Goal: Contribute content: Contribute content

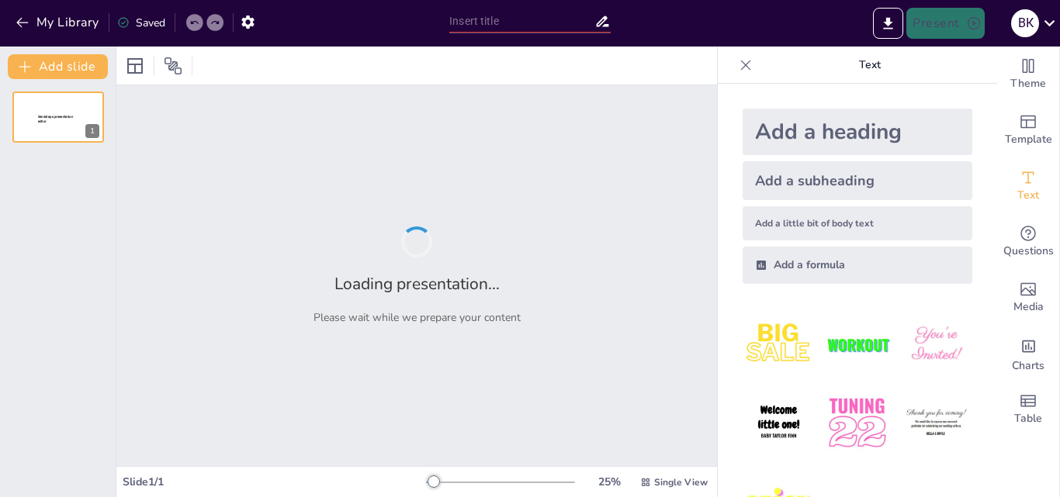
type input "Рідкі кристали в технологіях: Від дисплеїв до медичних пристроїв"
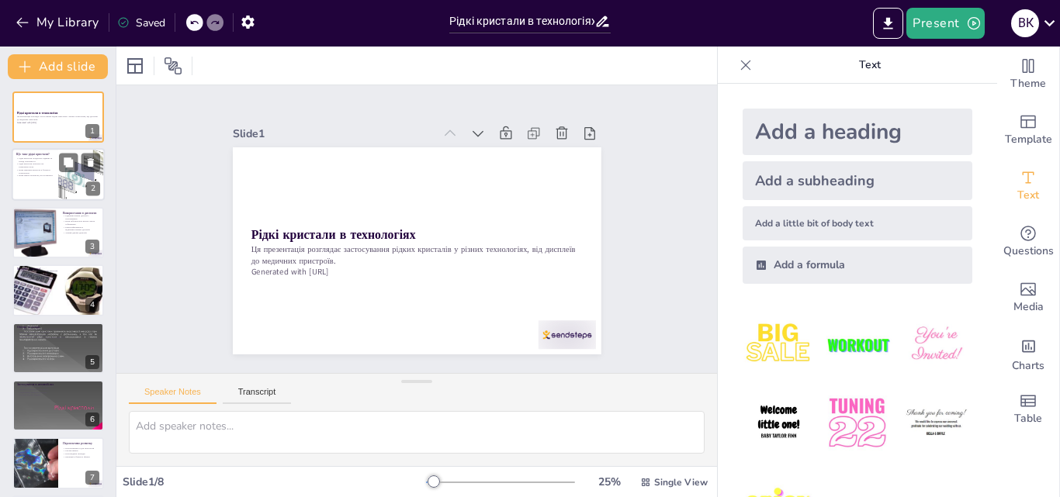
click at [84, 185] on div at bounding box center [82, 175] width 72 height 53
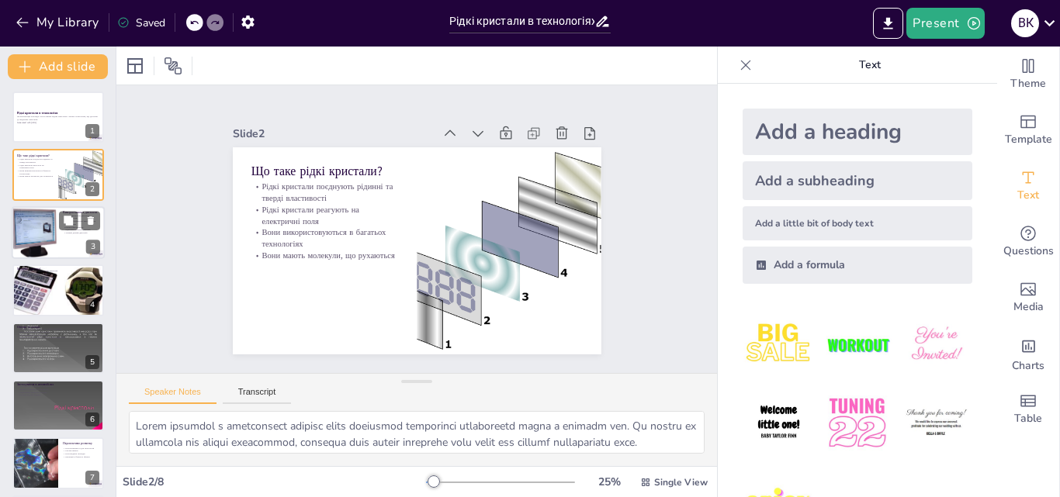
click at [54, 238] on div at bounding box center [35, 232] width 54 height 53
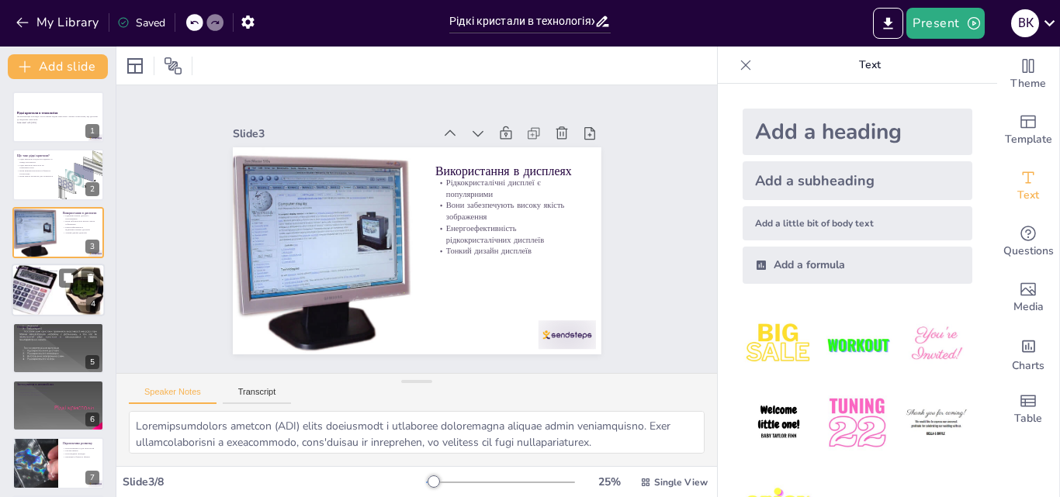
click at [49, 275] on p "Швидкість реагування рідких кристалів" at bounding box center [58, 276] width 84 height 3
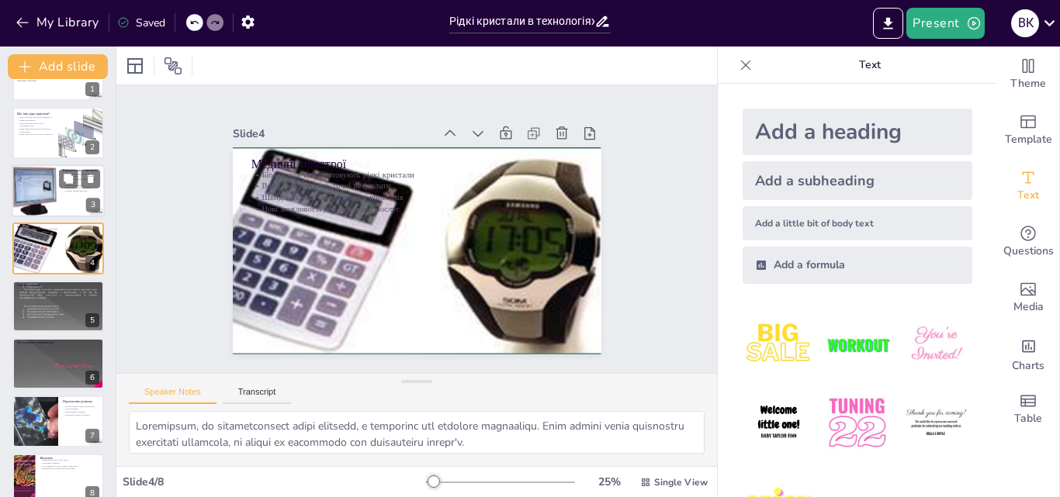
scroll to position [62, 0]
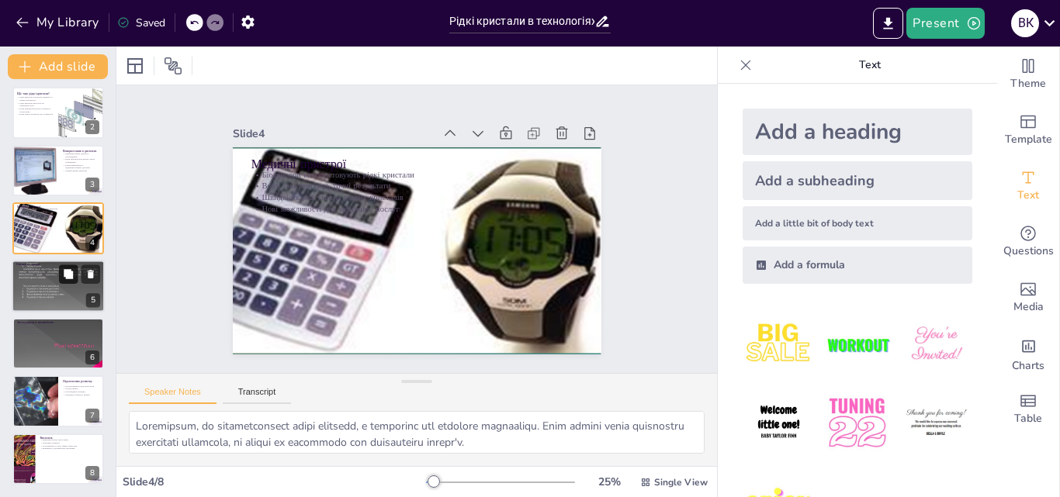
click at [60, 273] on button at bounding box center [68, 274] width 19 height 19
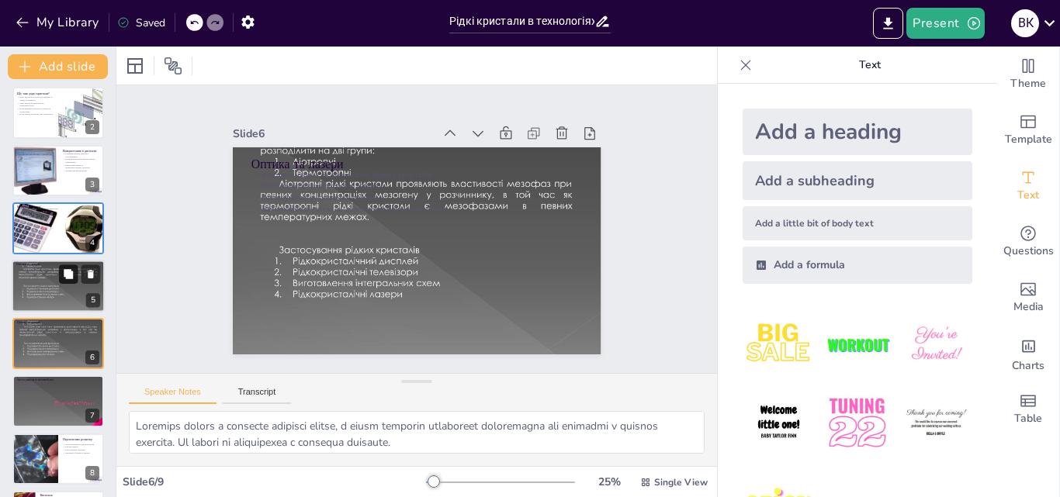
scroll to position [118, 0]
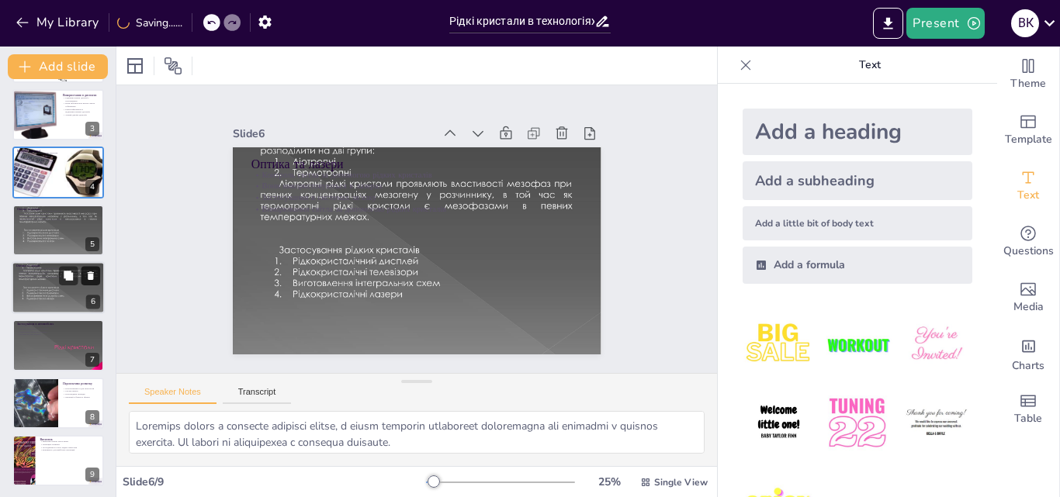
click at [88, 272] on icon at bounding box center [90, 275] width 11 height 11
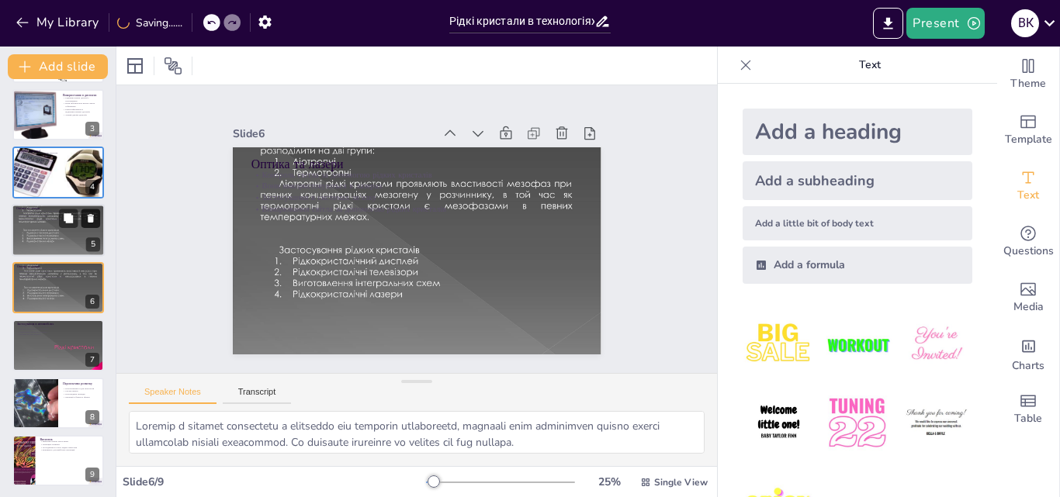
scroll to position [62, 0]
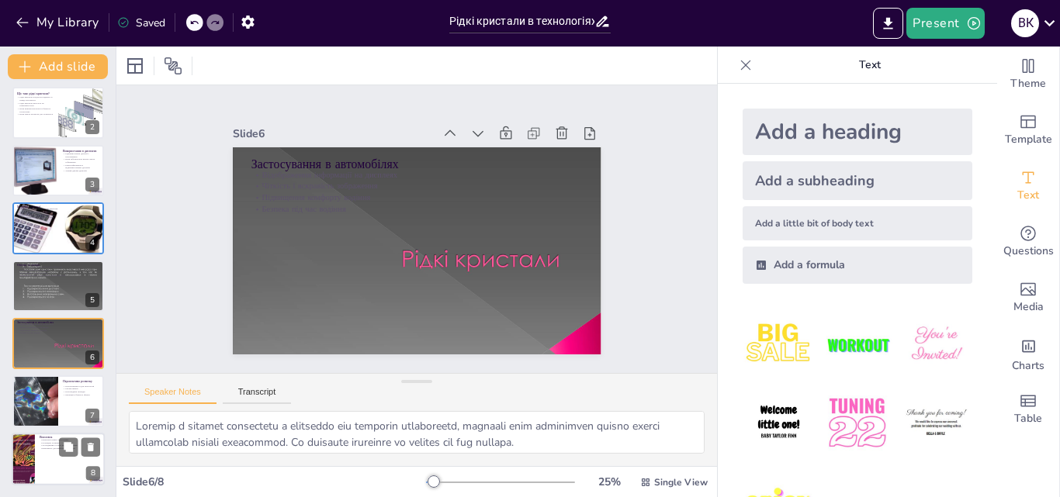
click at [24, 453] on div at bounding box center [23, 459] width 40 height 53
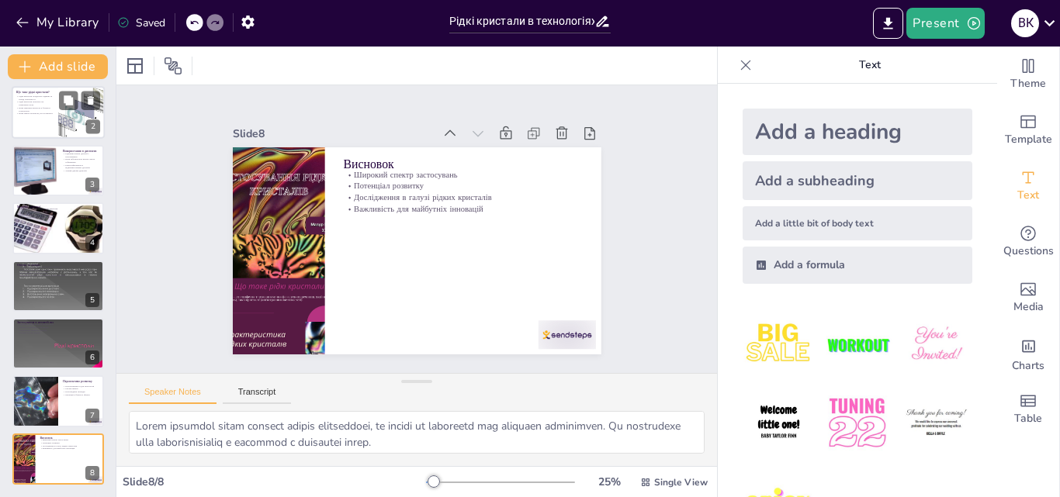
click at [41, 113] on p "Вони мають молекули, що рухаються" at bounding box center [34, 114] width 37 height 3
type textarea "Рідкі кристали є унікальними завдяки своїй здатності поєднувати властивості рід…"
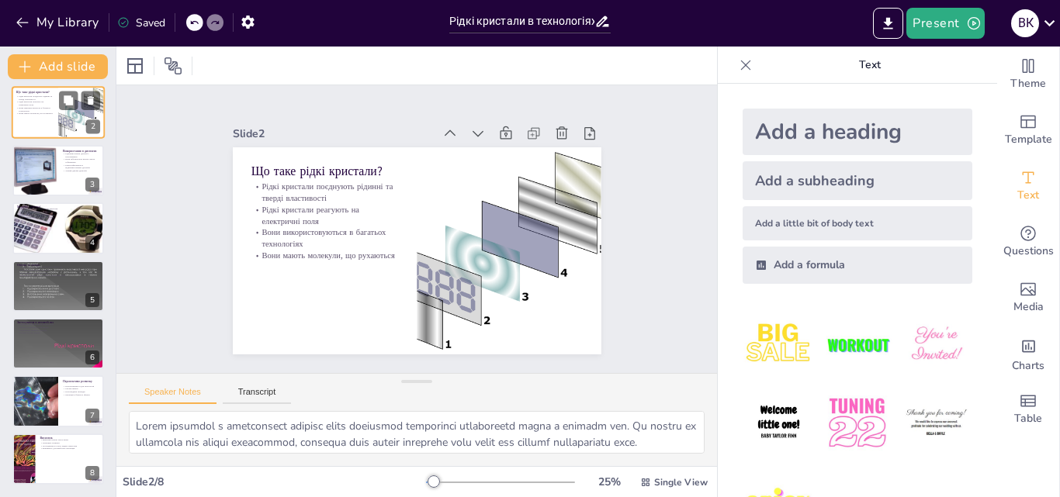
scroll to position [0, 0]
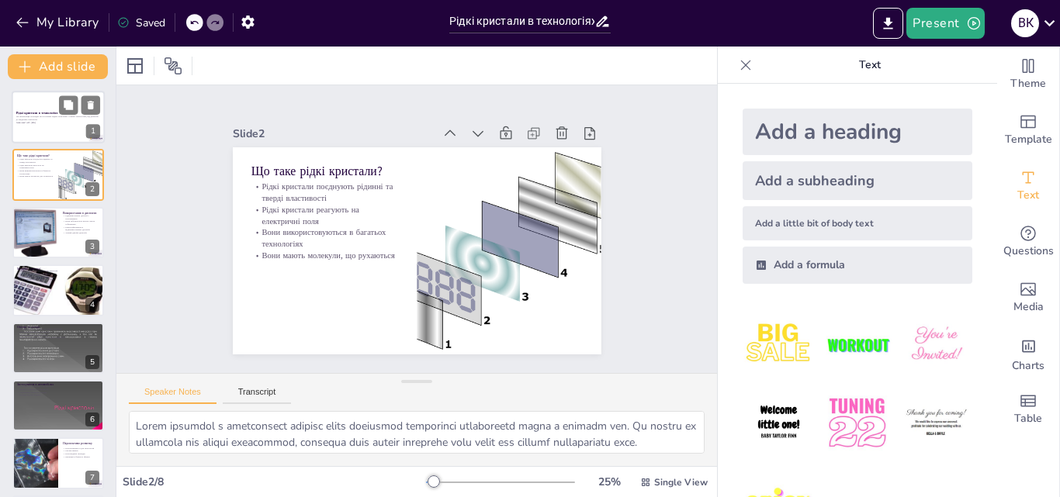
click at [40, 135] on div at bounding box center [58, 117] width 93 height 53
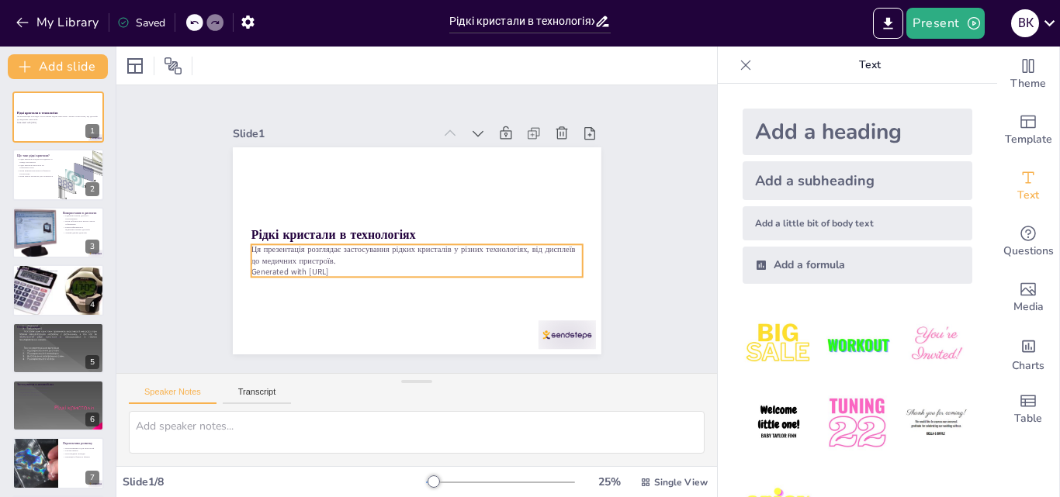
click at [306, 254] on p "Ця презентація розглядає застосування рідких кристалів у різних технологіях, ві…" at bounding box center [402, 250] width 282 height 213
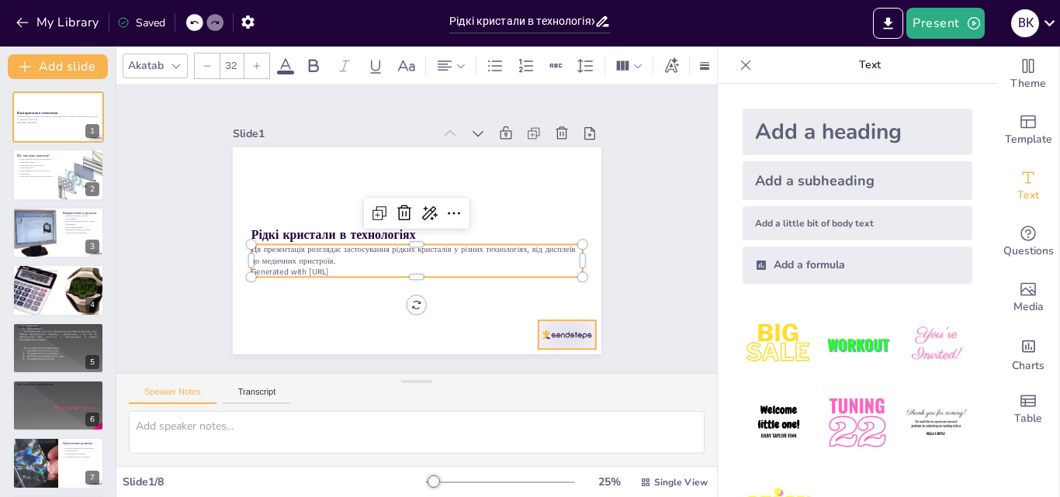
click at [543, 362] on div at bounding box center [511, 387] width 64 height 50
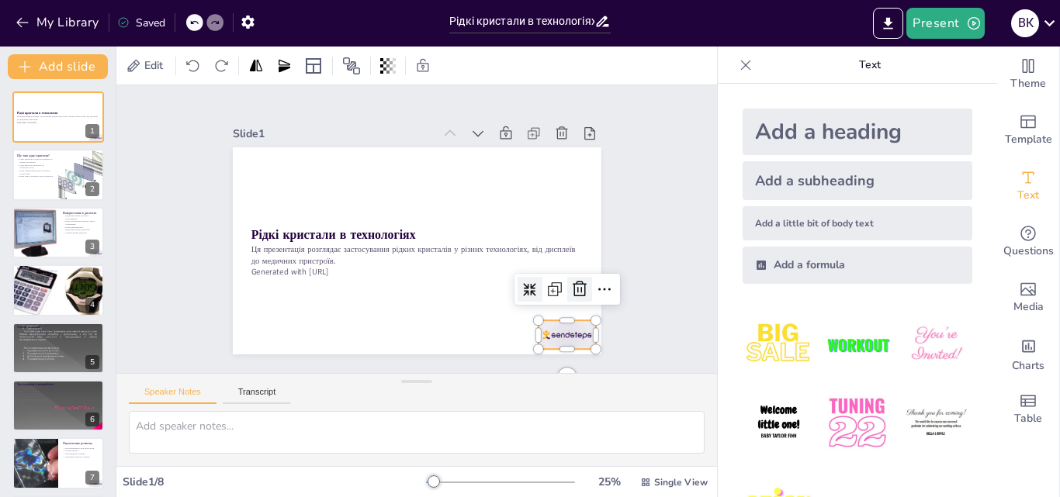
click at [459, 387] on icon at bounding box center [446, 400] width 26 height 26
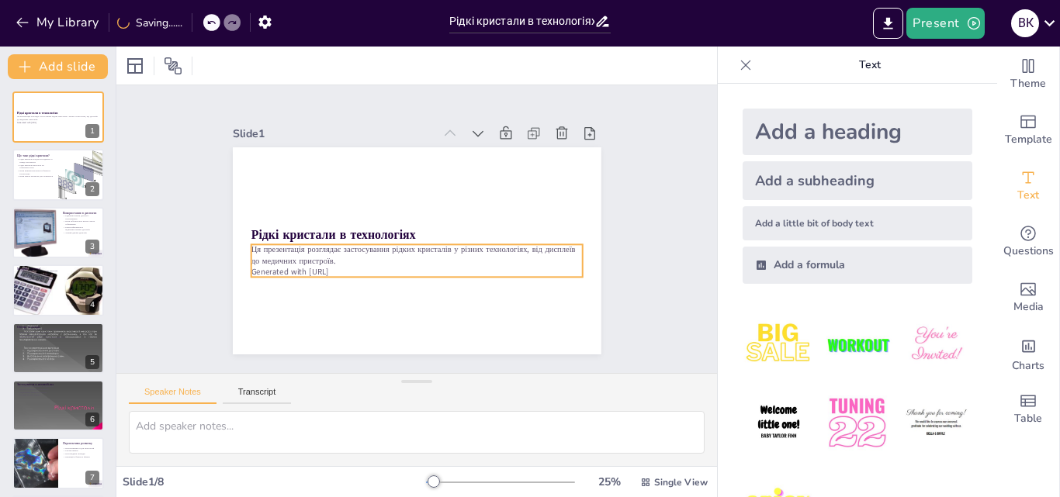
click at [525, 256] on p "Ця презентація розглядає застосування рідких кристалів у різних технологіях, ві…" at bounding box center [398, 248] width 261 height 239
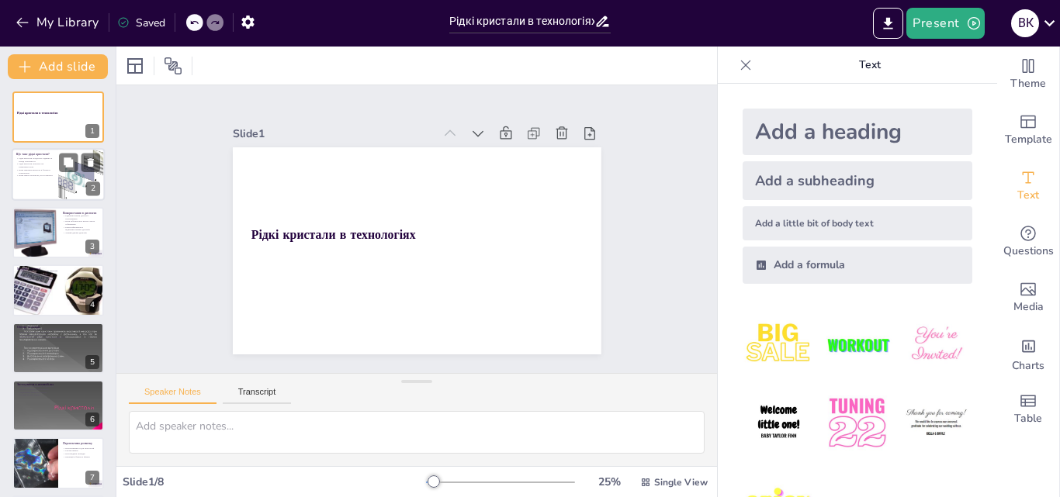
click at [46, 171] on p "Вони використовуються в багатьох технологіях" at bounding box center [34, 171] width 37 height 5
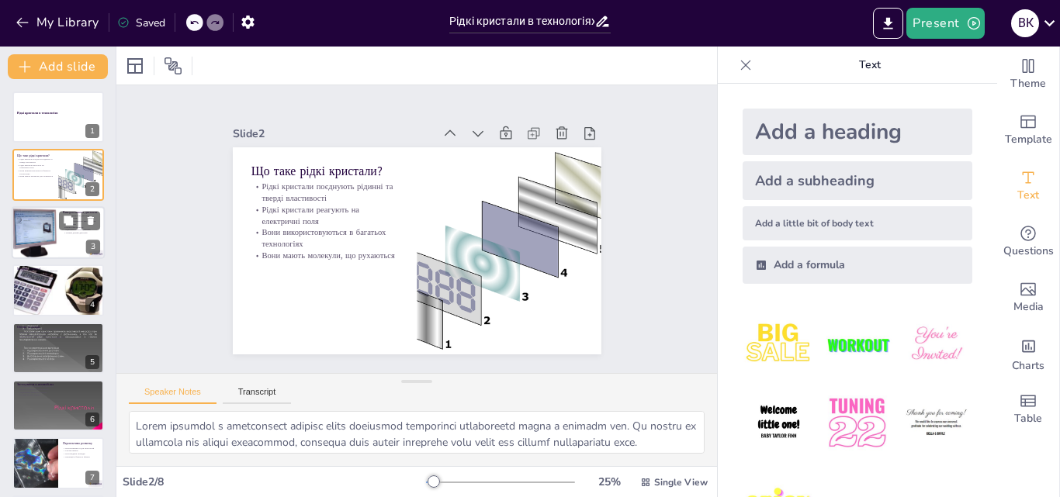
click at [58, 252] on div at bounding box center [58, 232] width 93 height 53
type textarea "Рідкокристалічні дисплеї (LCD) стали стандартом у споживчій електроніці завдяки…"
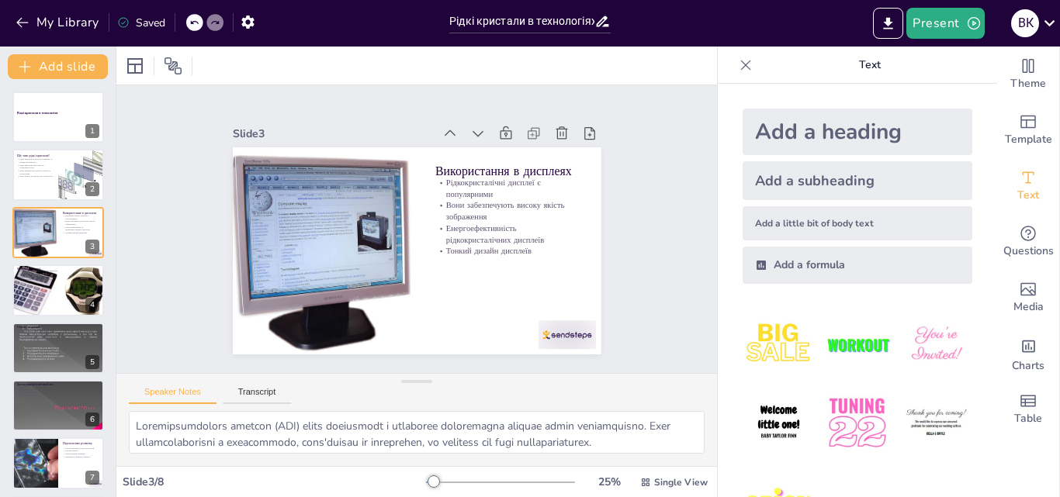
scroll to position [58, 0]
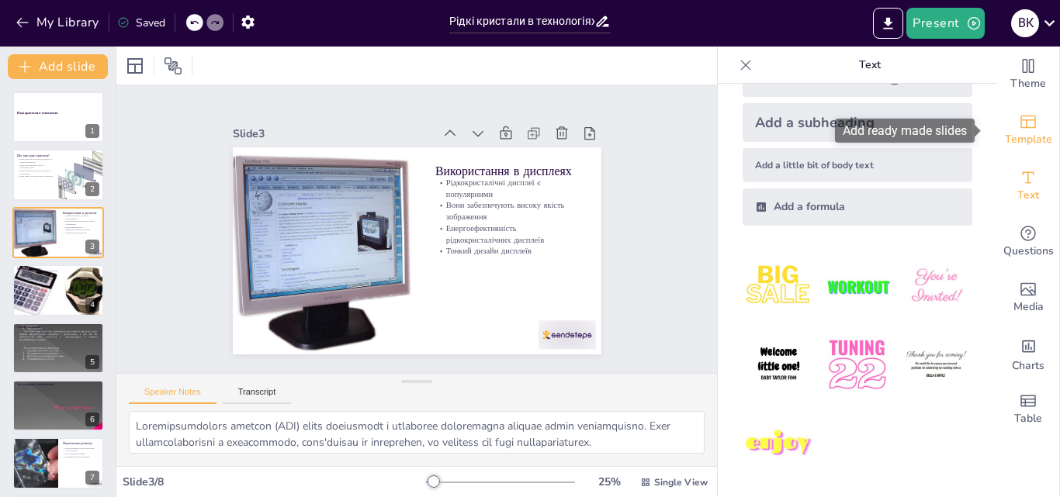
click at [1032, 127] on div "Template" at bounding box center [1028, 130] width 62 height 56
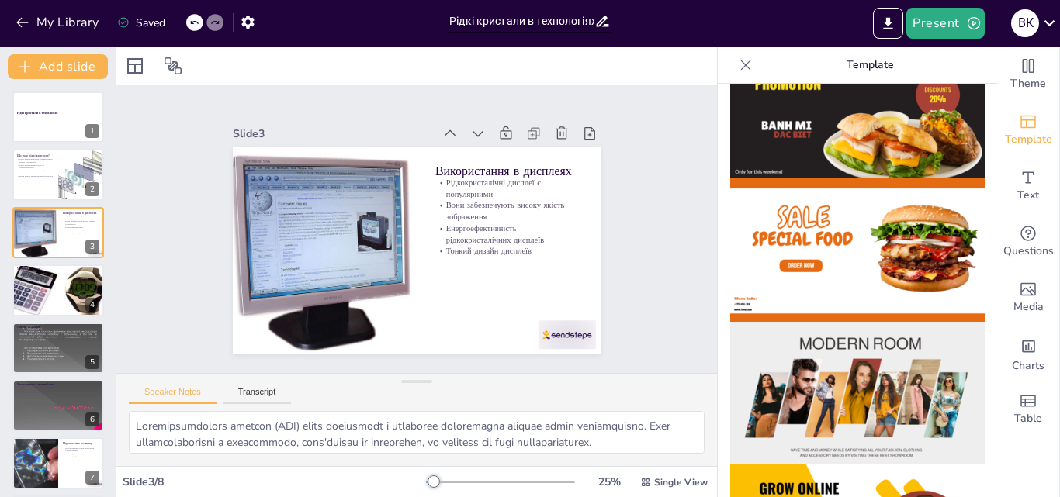
scroll to position [0, 0]
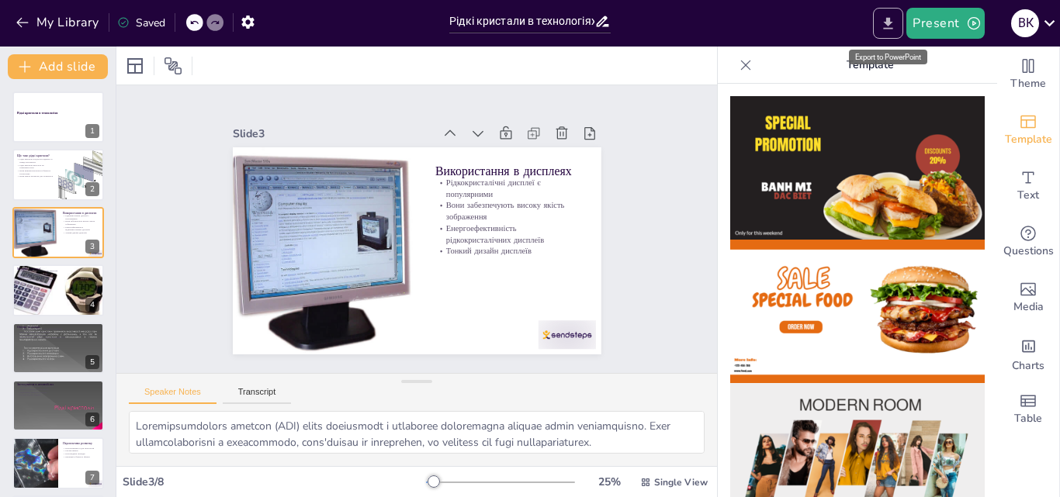
click at [881, 23] on button "Export to PowerPoint" at bounding box center [888, 23] width 30 height 31
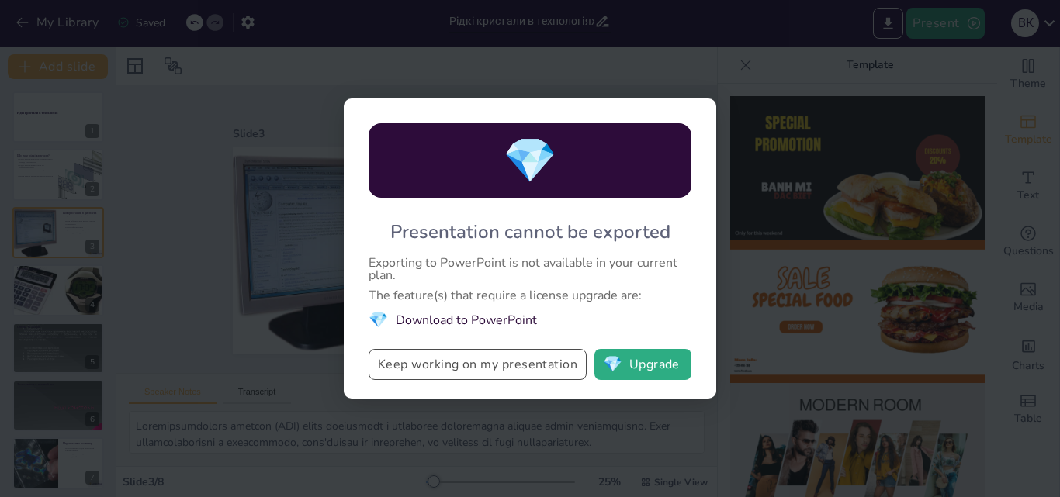
click at [476, 369] on button "Keep working on my presentation" at bounding box center [478, 364] width 218 height 31
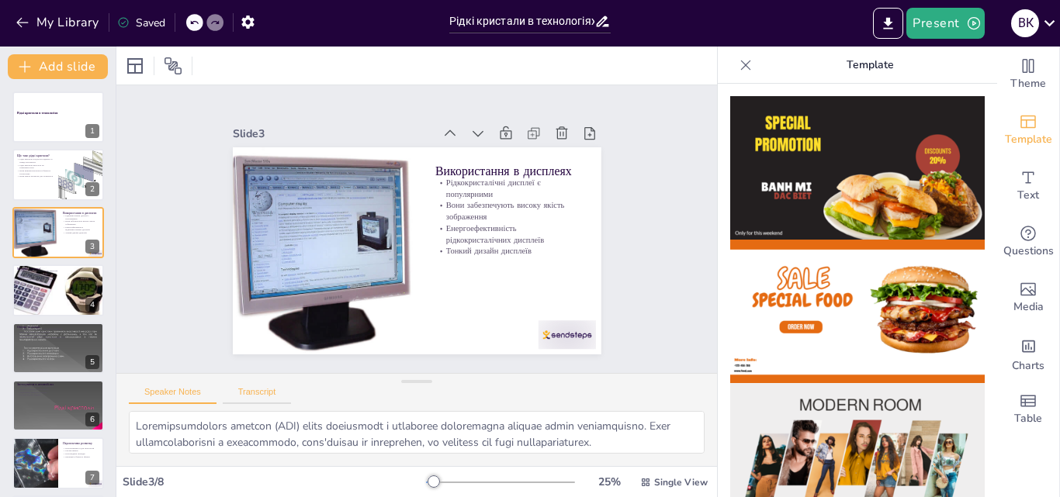
click at [237, 392] on button "Transcript" at bounding box center [257, 395] width 69 height 17
click at [178, 392] on button "Speaker Notes" at bounding box center [173, 395] width 88 height 17
click at [140, 68] on icon at bounding box center [135, 66] width 19 height 19
click at [168, 62] on icon at bounding box center [173, 66] width 19 height 19
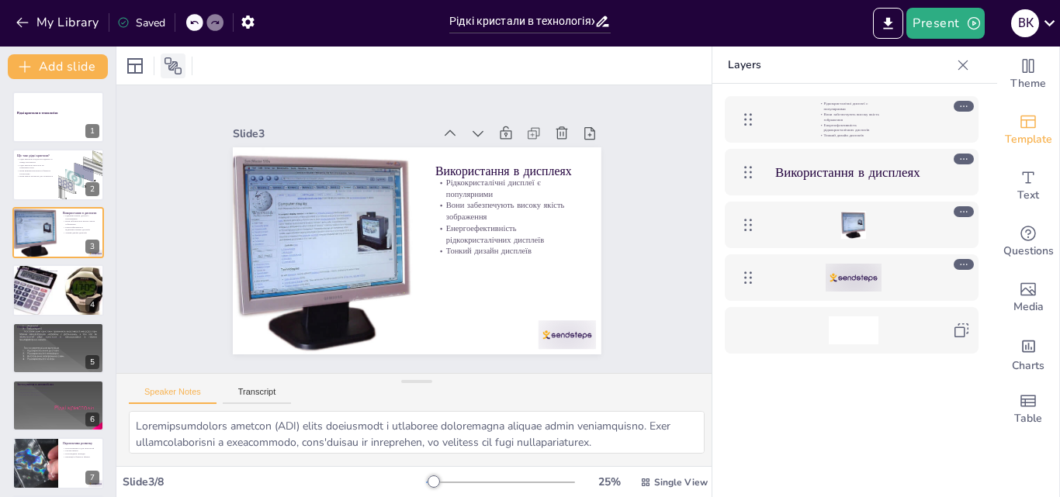
click at [168, 62] on icon at bounding box center [173, 66] width 19 height 19
click at [965, 76] on div at bounding box center [963, 65] width 25 height 25
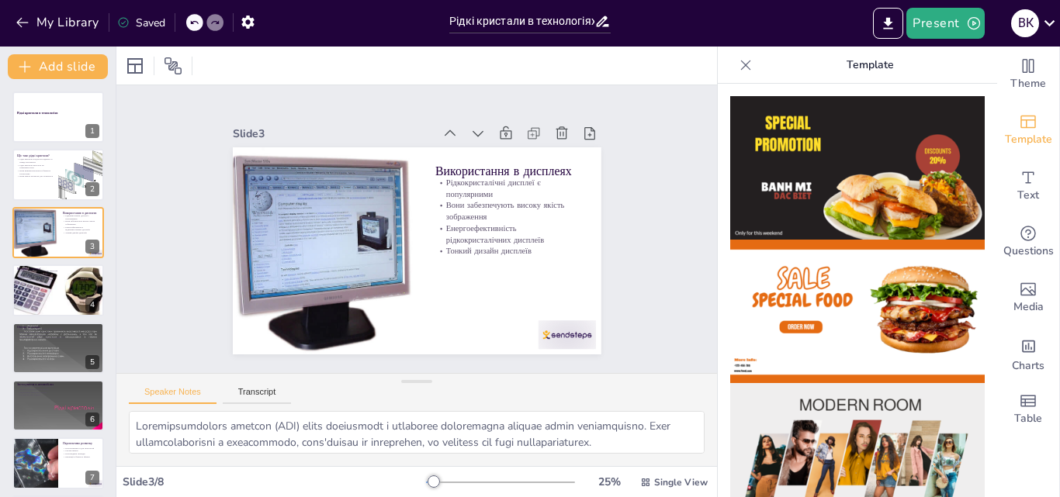
click at [738, 62] on icon at bounding box center [746, 65] width 16 height 16
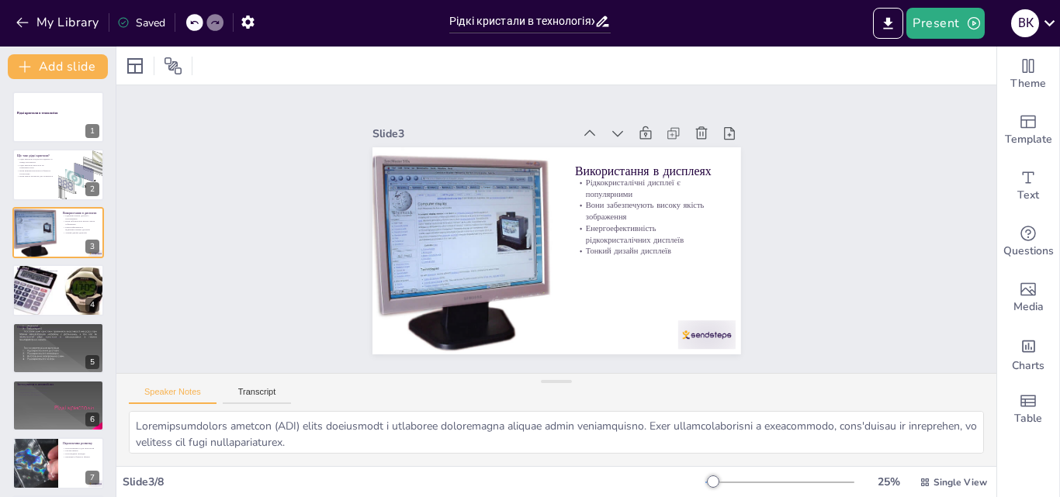
click at [805, 143] on div "Slide 1 Рідкі кристали в технологіях Slide 2 Що таке рідкі кристали? Рідкі крис…" at bounding box center [556, 229] width 881 height 750
click at [890, 19] on icon "Export to PowerPoint" at bounding box center [888, 23] width 9 height 12
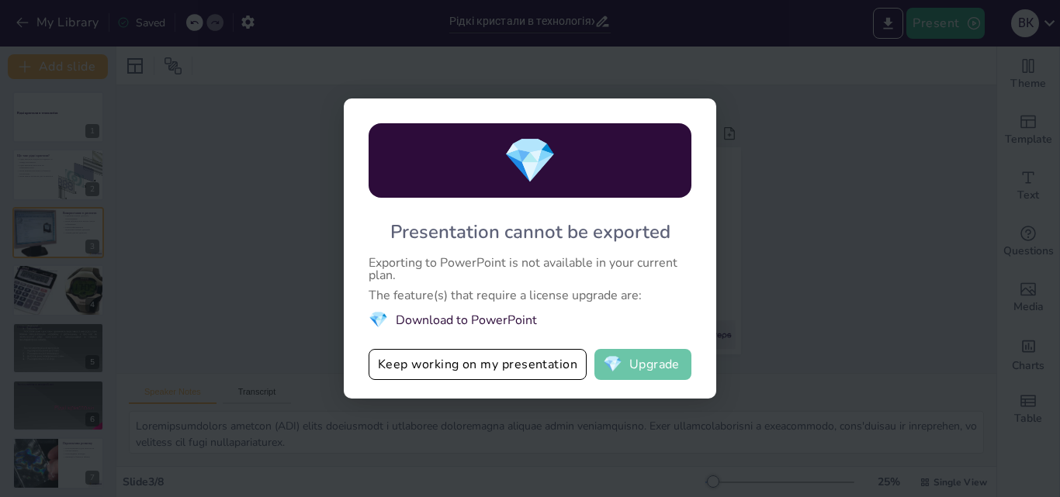
click at [675, 364] on button "💎 Upgrade" at bounding box center [642, 364] width 97 height 31
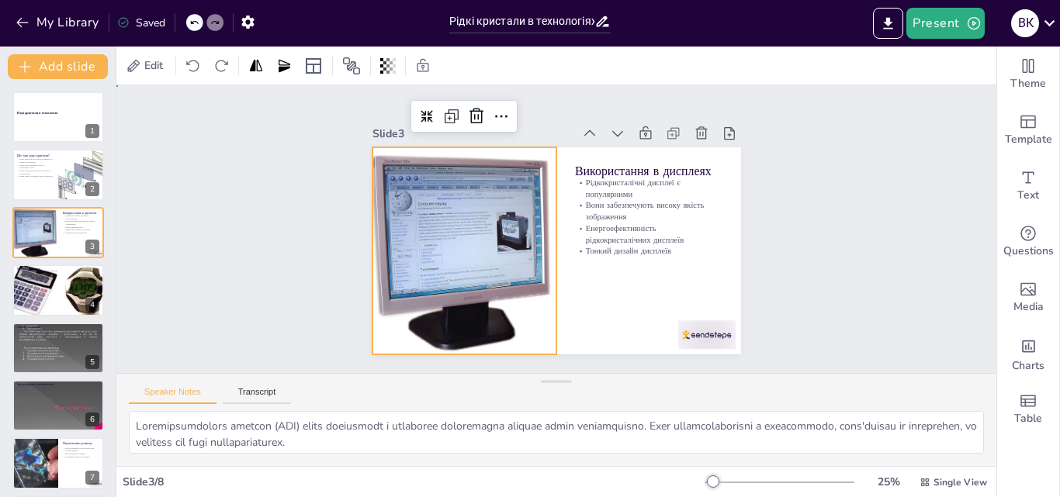
click at [786, 215] on div "Slide 1 Рідкі кристали в технологіях Slide 2 Що таке рідкі кристали? Рідкі крис…" at bounding box center [556, 229] width 926 height 545
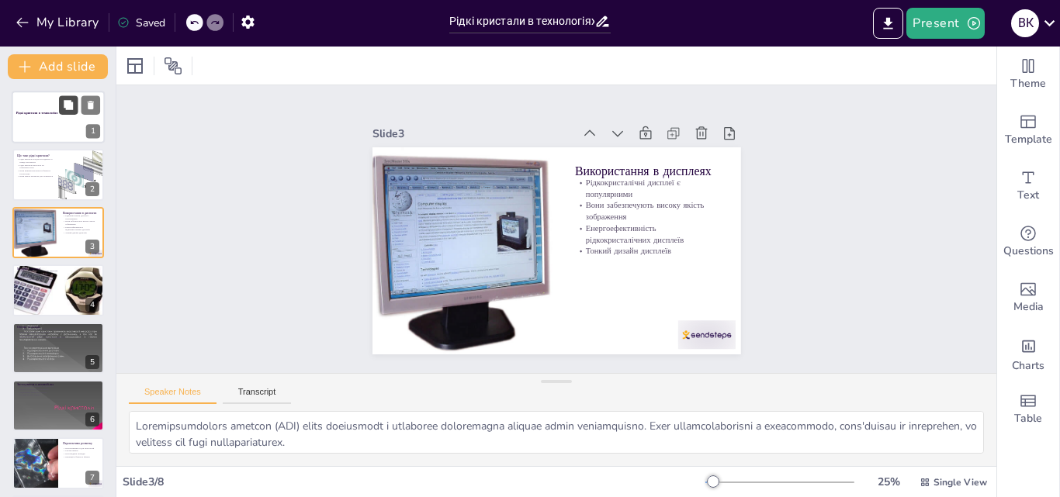
click at [68, 111] on button at bounding box center [68, 104] width 19 height 19
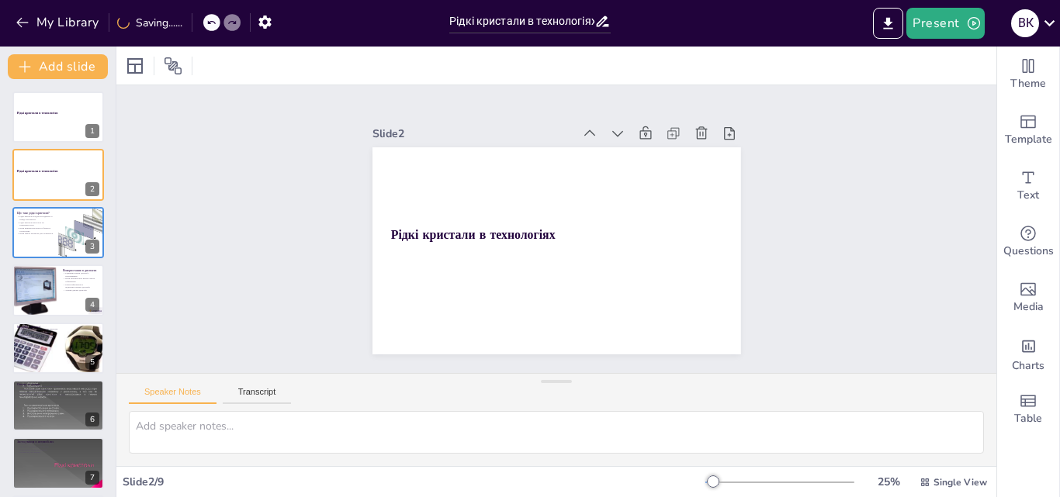
click at [192, 20] on div "My Library Saving......" at bounding box center [139, 22] width 279 height 28
click at [211, 16] on div at bounding box center [214, 22] width 17 height 17
click at [199, 26] on icon at bounding box center [193, 22] width 9 height 9
type textarea "Рідкокристалічні дисплеї (LCD) стали стандартом у споживчій електроніці завдяки…"
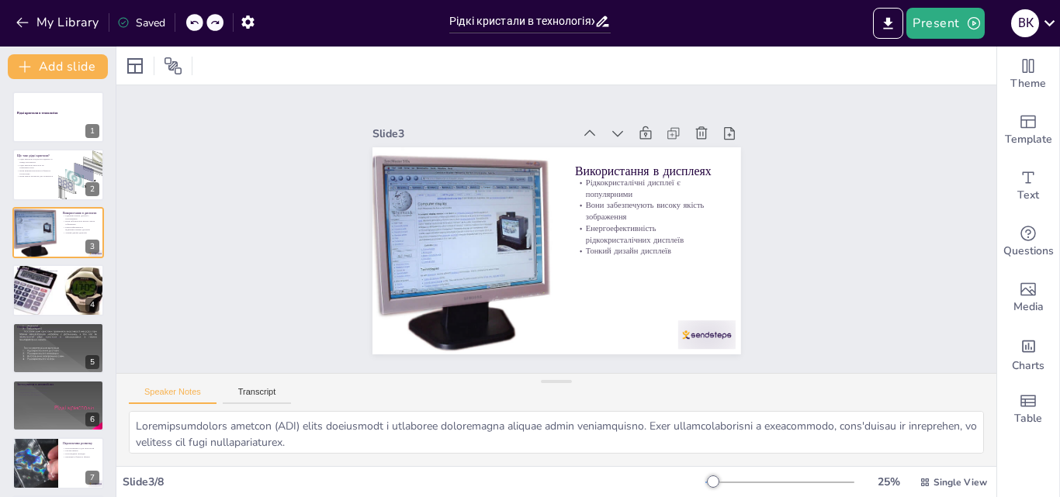
click at [199, 26] on icon at bounding box center [193, 22] width 9 height 9
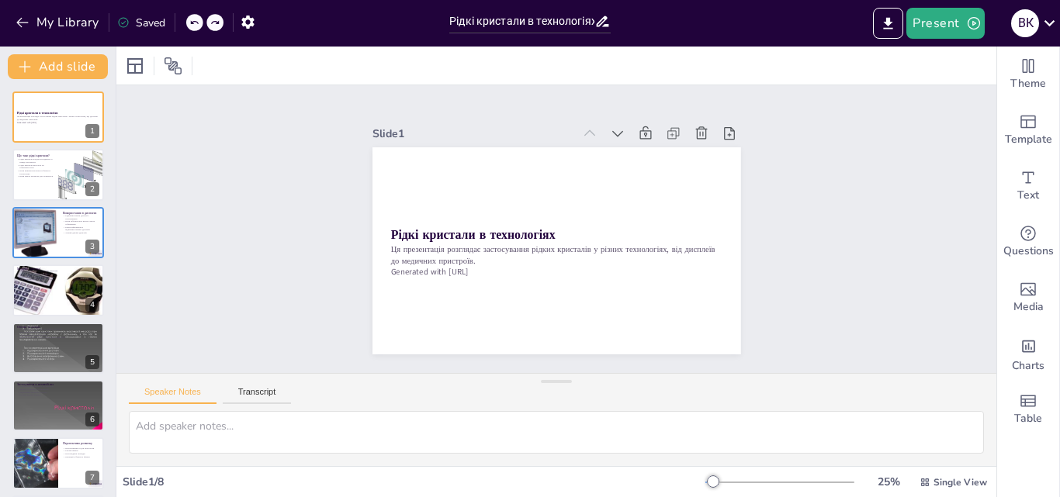
click at [199, 26] on icon at bounding box center [193, 22] width 9 height 9
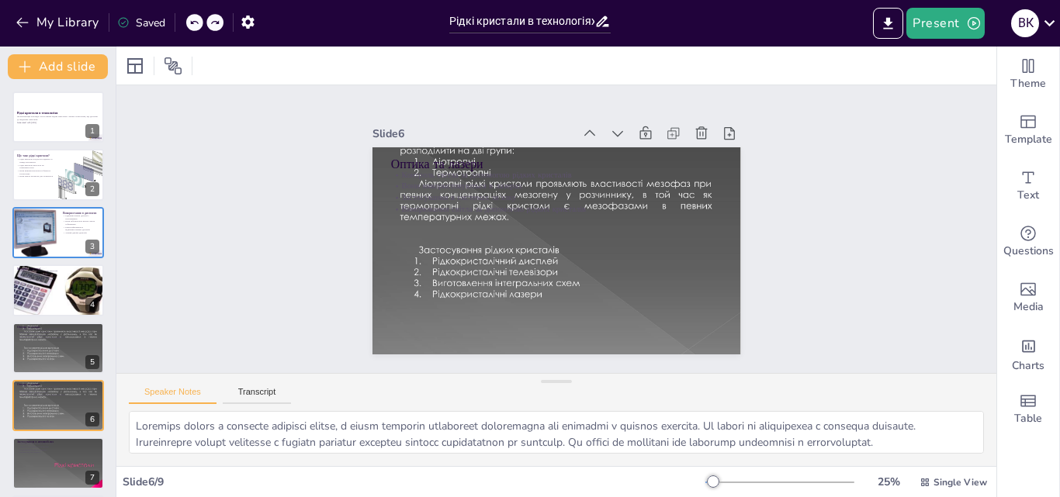
click at [199, 26] on icon at bounding box center [193, 22] width 9 height 9
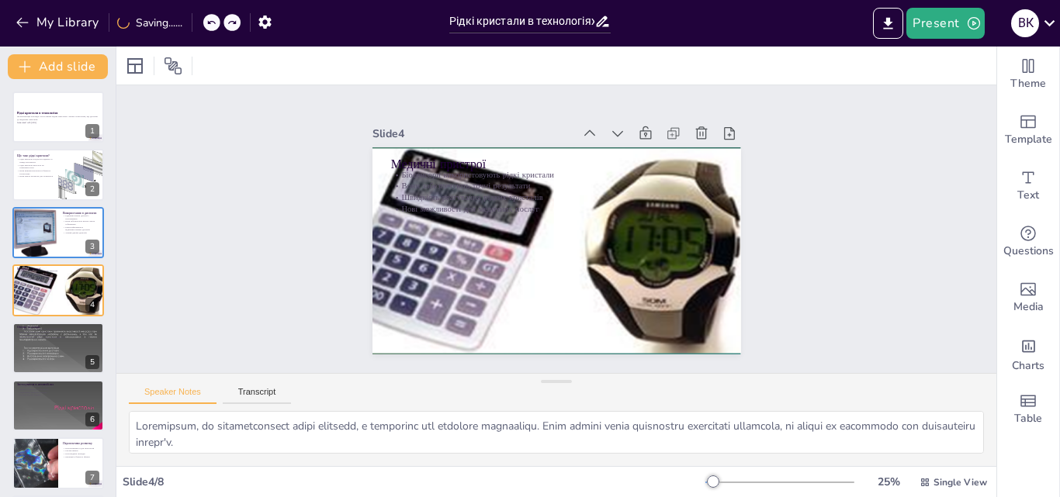
click at [199, 26] on div "My Library Saving......" at bounding box center [139, 22] width 279 height 28
click at [223, 18] on div at bounding box center [231, 22] width 17 height 17
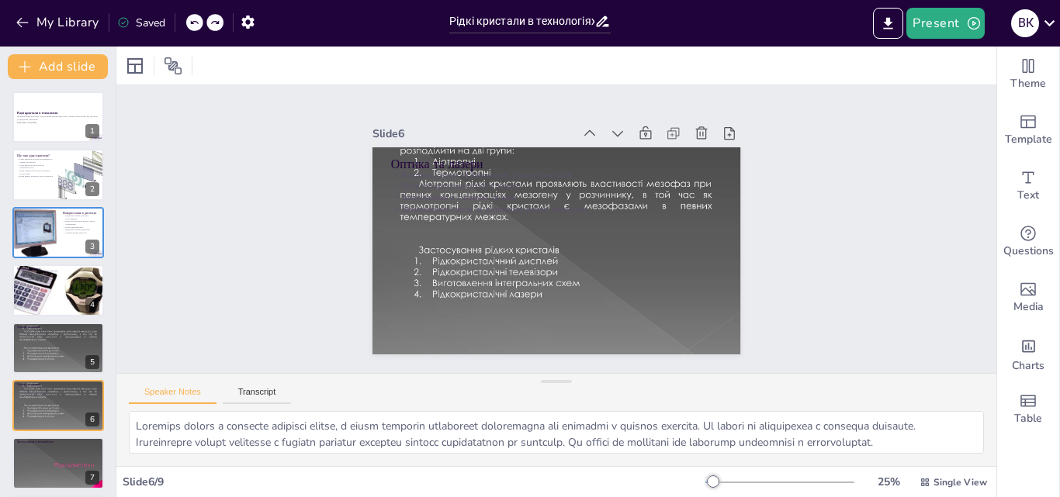
click at [196, 19] on icon at bounding box center [193, 22] width 9 height 9
type textarea "Біосенсори, що використовують рідкі кристали, є важливими для медичних технолог…"
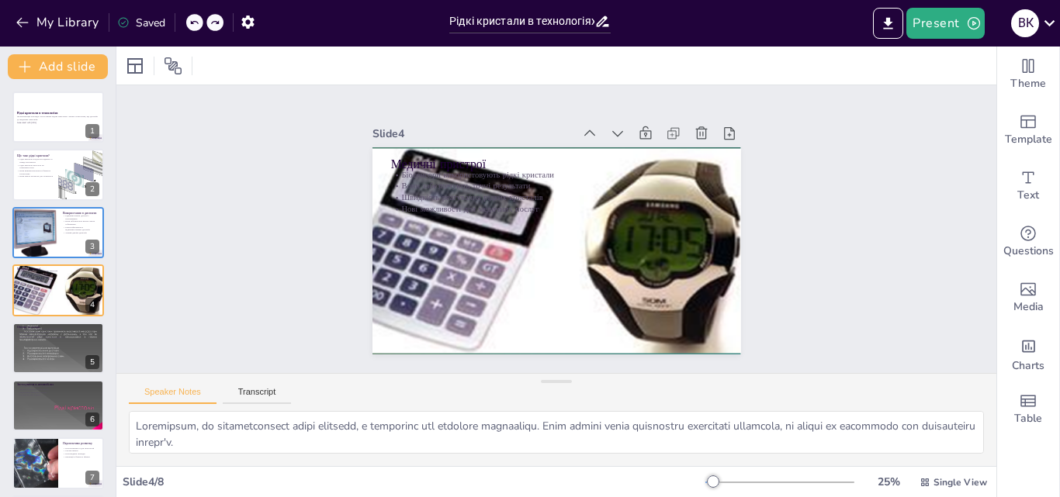
click at [196, 19] on icon at bounding box center [193, 22] width 9 height 9
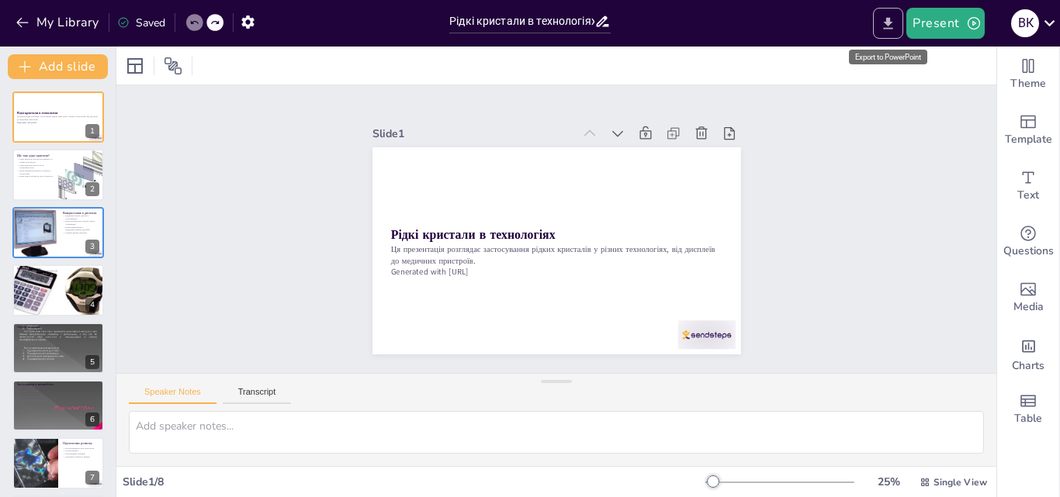
click at [881, 19] on button "Export to PowerPoint" at bounding box center [888, 23] width 30 height 31
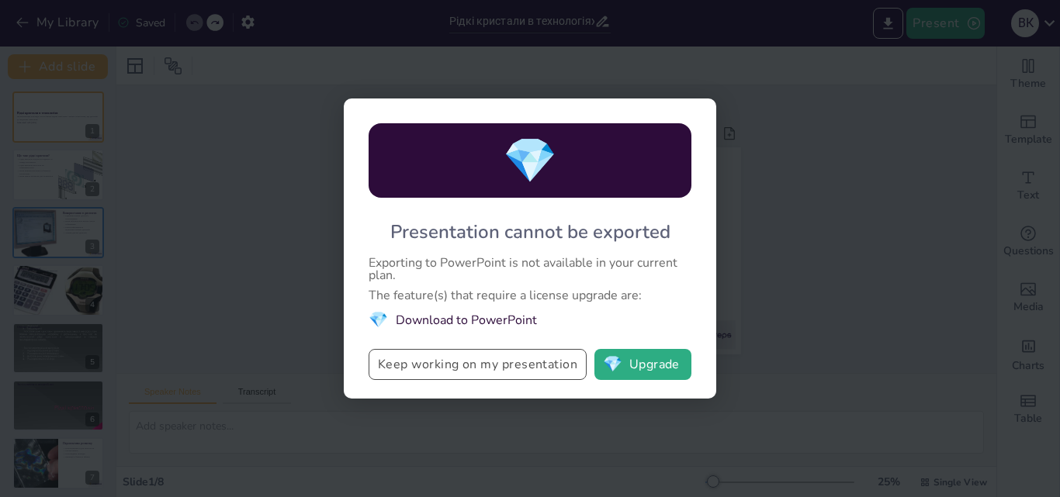
click at [431, 373] on button "Keep working on my presentation" at bounding box center [478, 364] width 218 height 31
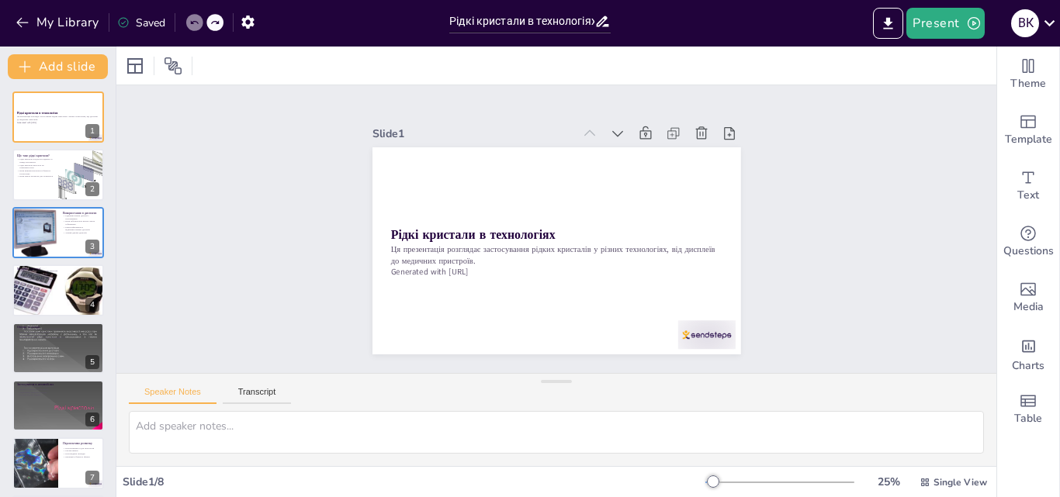
scroll to position [62, 0]
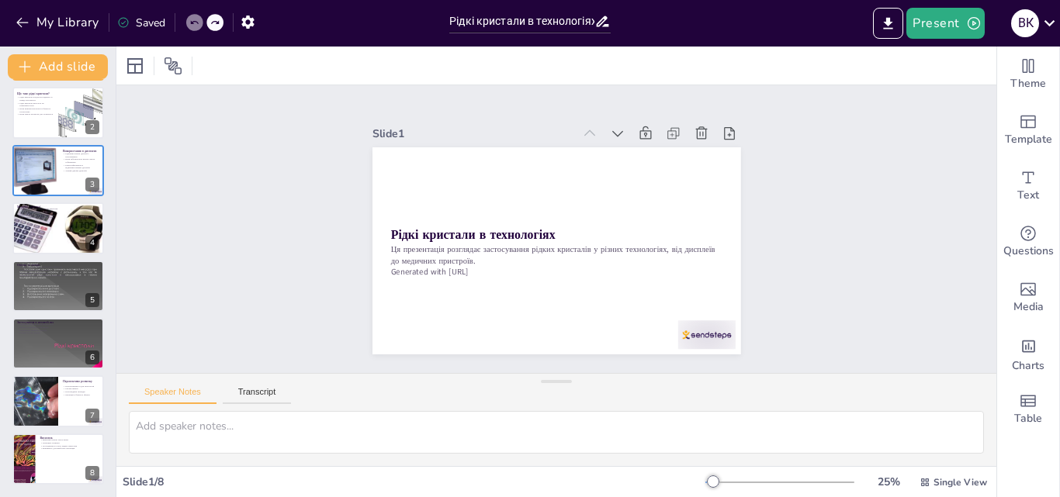
click at [44, 490] on div "Рідкі кристали в технологіях Ця презентація розглядає застосування рідких крист…" at bounding box center [58, 288] width 116 height 418
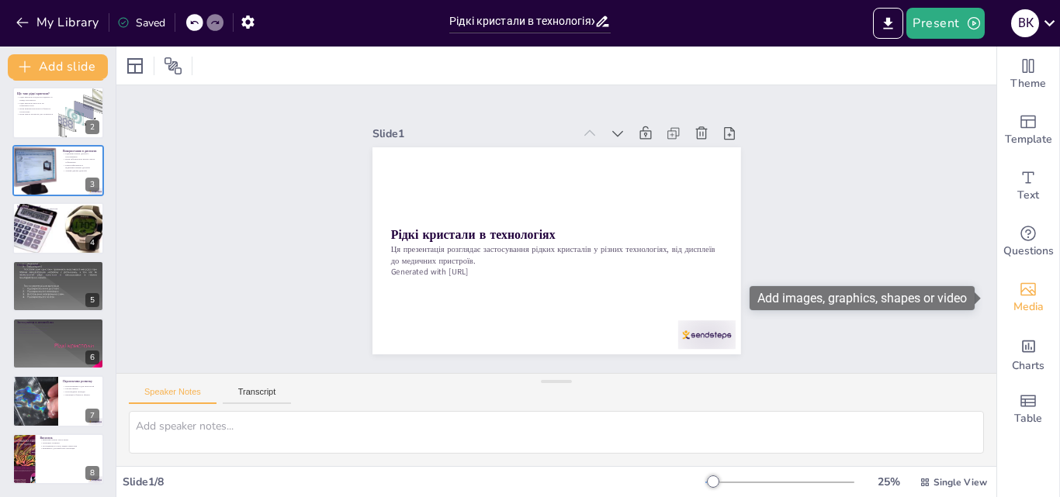
click at [1013, 299] on span "Media" at bounding box center [1028, 307] width 30 height 17
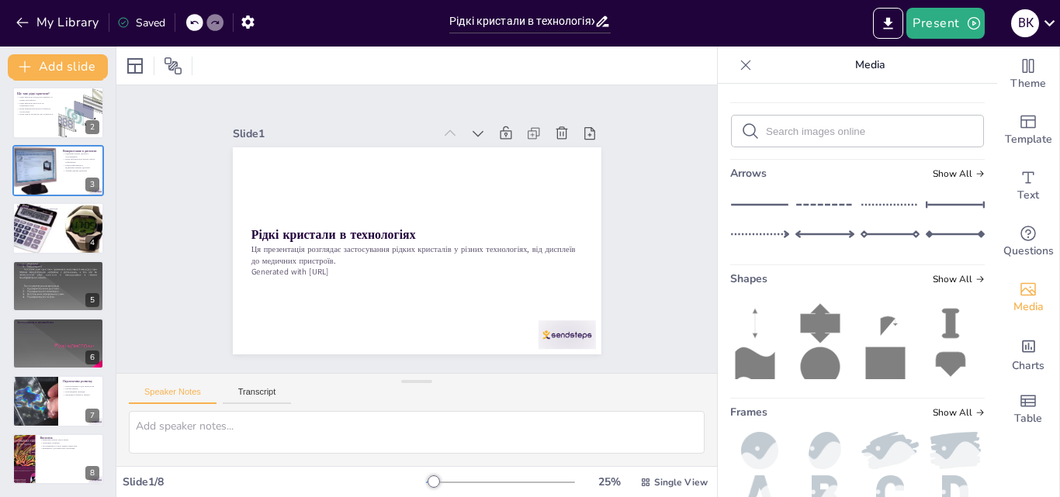
scroll to position [313, 0]
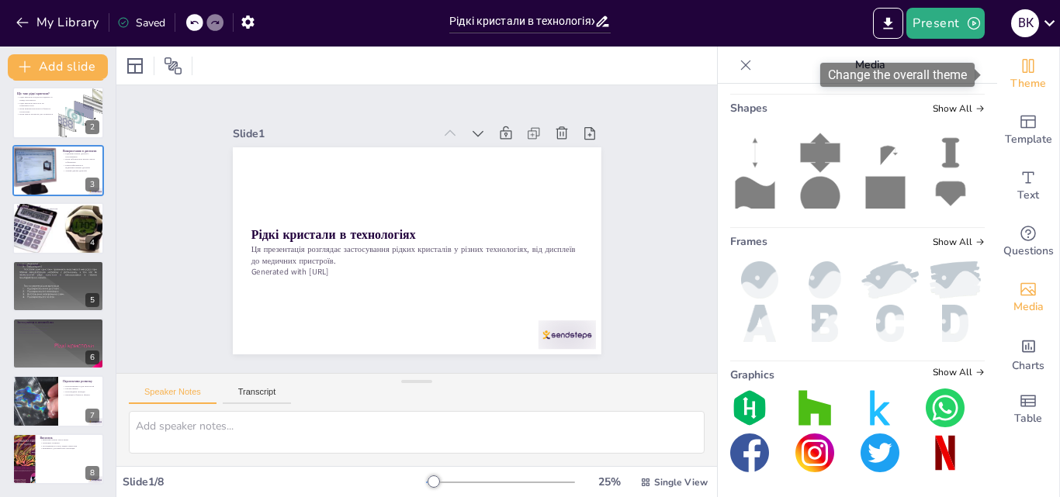
click at [1019, 78] on span "Theme" at bounding box center [1028, 83] width 36 height 17
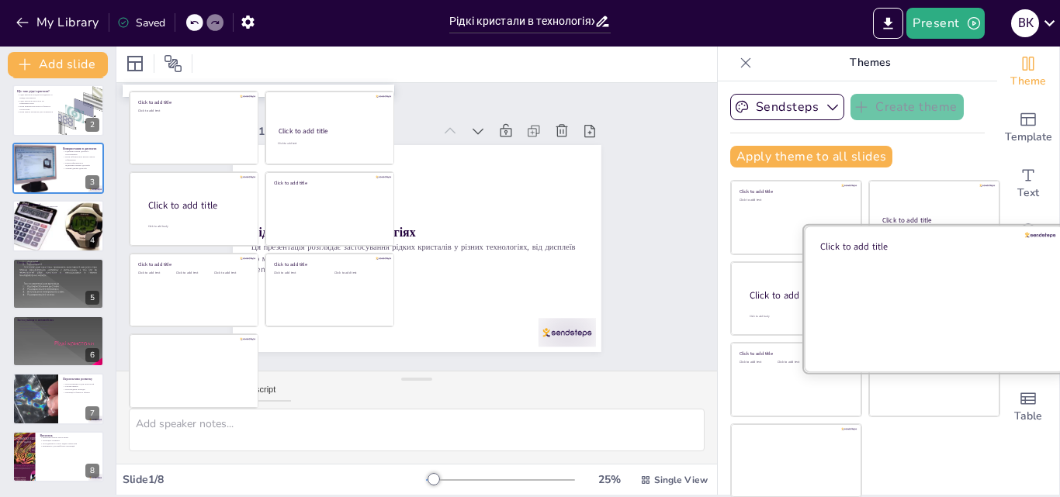
scroll to position [3, 0]
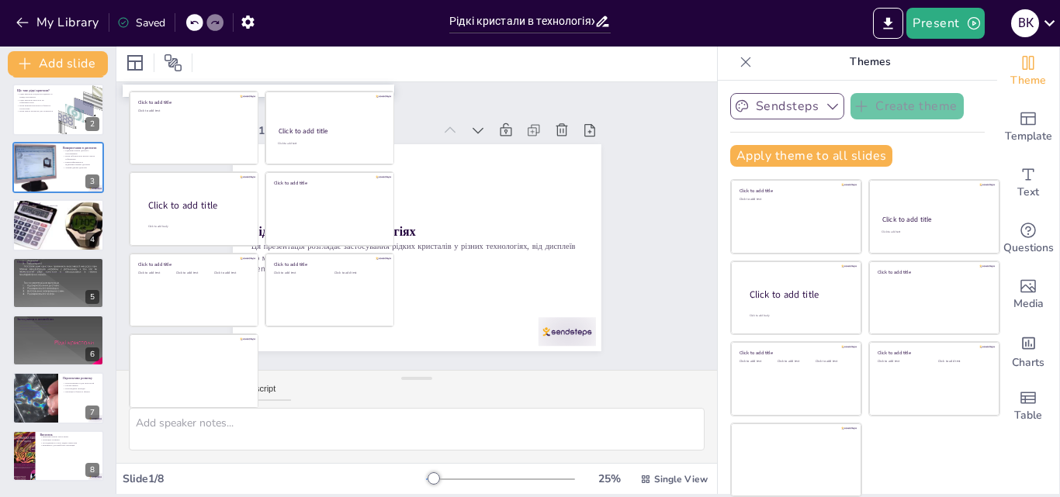
click at [801, 115] on button "Sendsteps" at bounding box center [787, 106] width 114 height 26
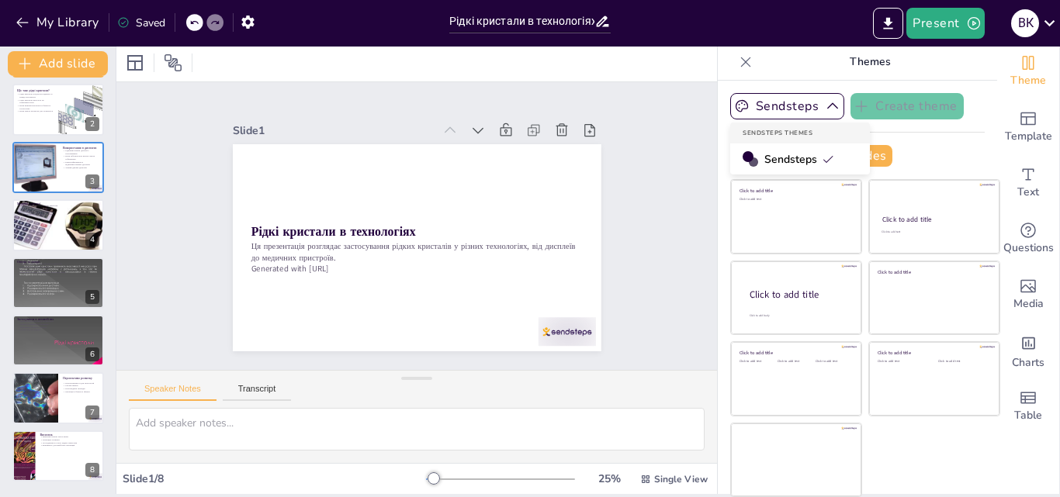
click at [764, 162] on span "Sendsteps" at bounding box center [799, 159] width 70 height 15
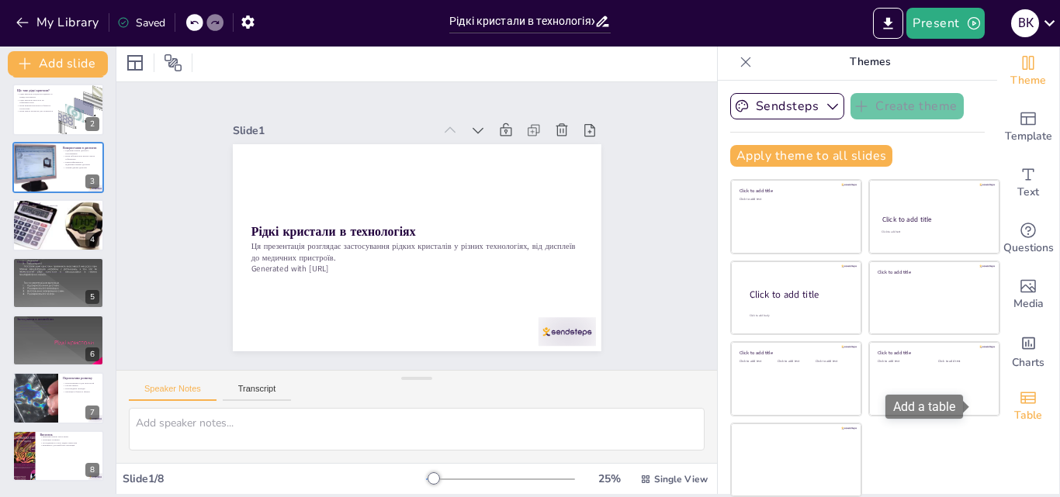
click at [997, 419] on div "Table" at bounding box center [1028, 407] width 62 height 56
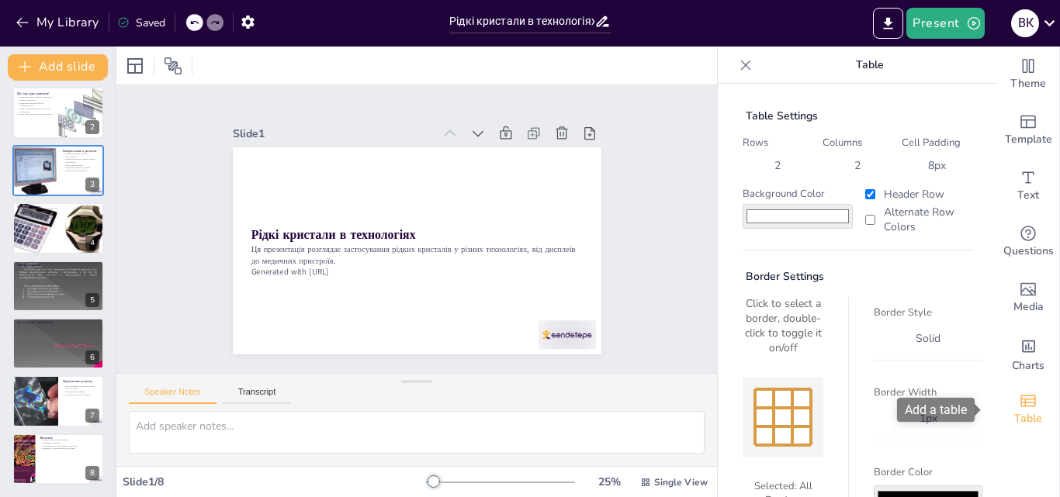
scroll to position [0, 0]
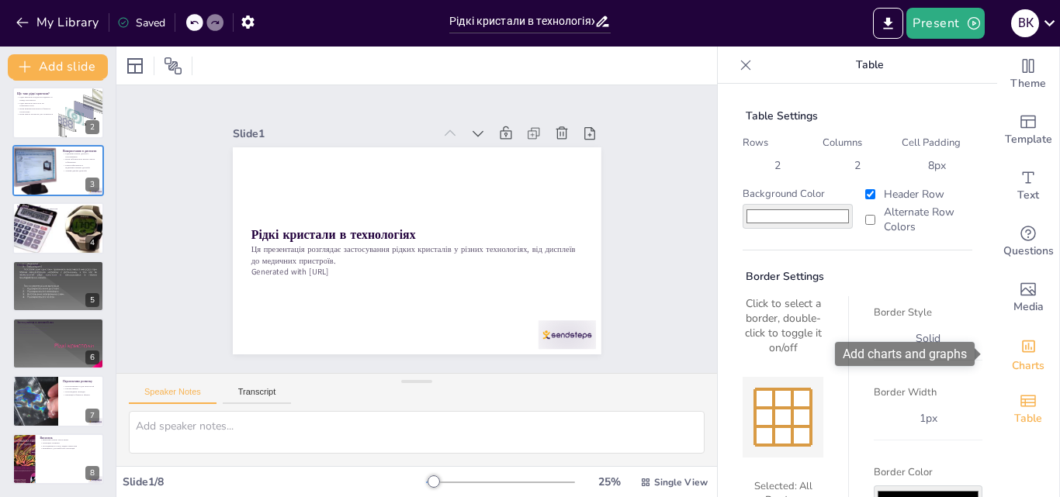
click at [1020, 348] on icon "Add charts and graphs" at bounding box center [1028, 346] width 16 height 16
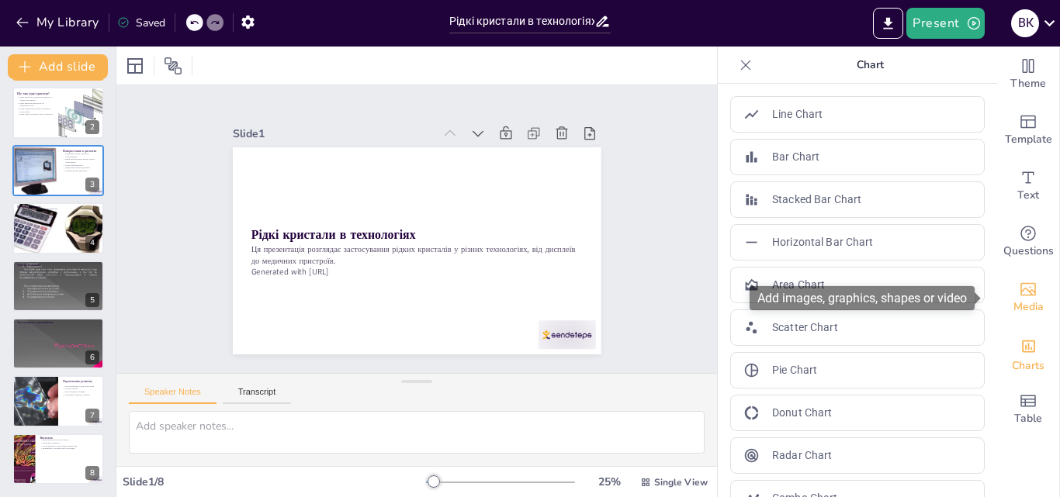
click at [1019, 292] on icon "Add images, graphics, shapes or video" at bounding box center [1028, 289] width 19 height 19
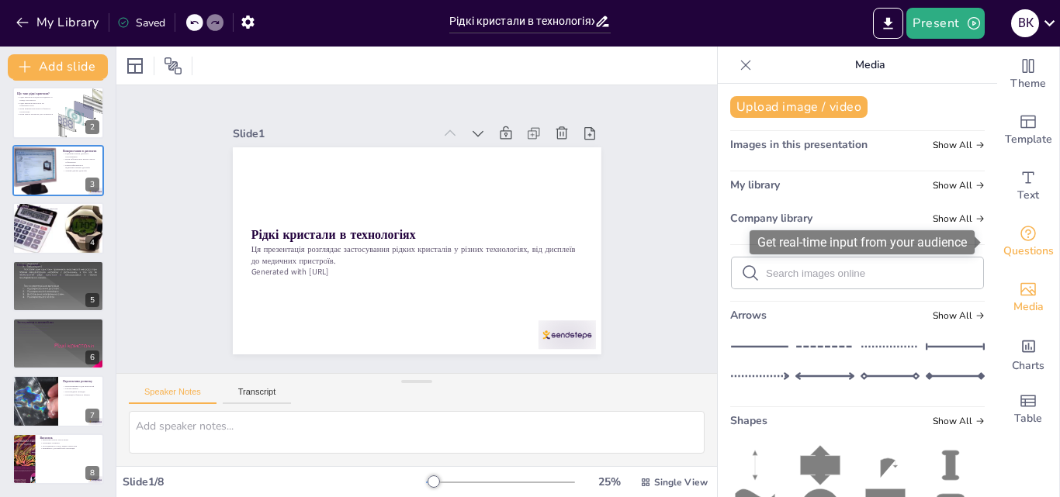
click at [1019, 231] on icon "Get real-time input from your audience" at bounding box center [1028, 233] width 19 height 19
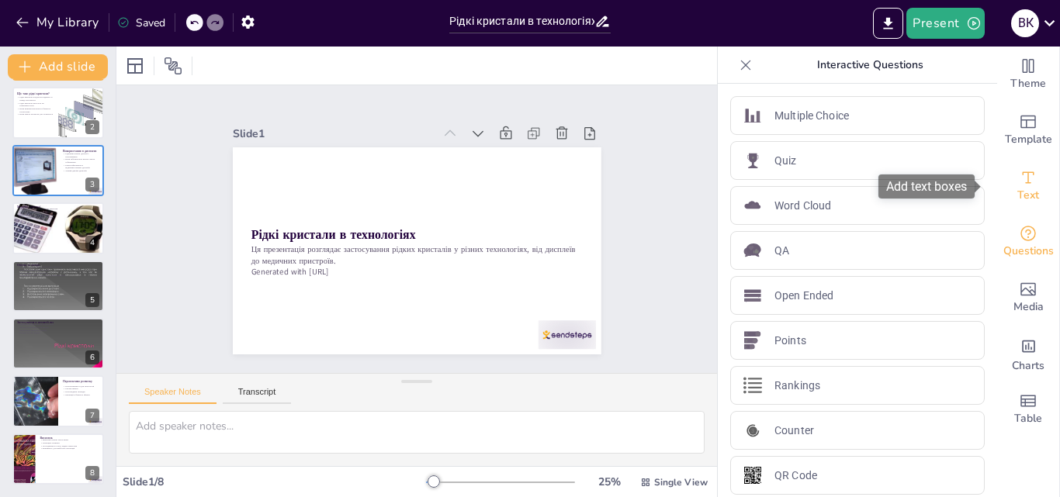
click at [1023, 183] on icon "Add text boxes" at bounding box center [1029, 177] width 12 height 12
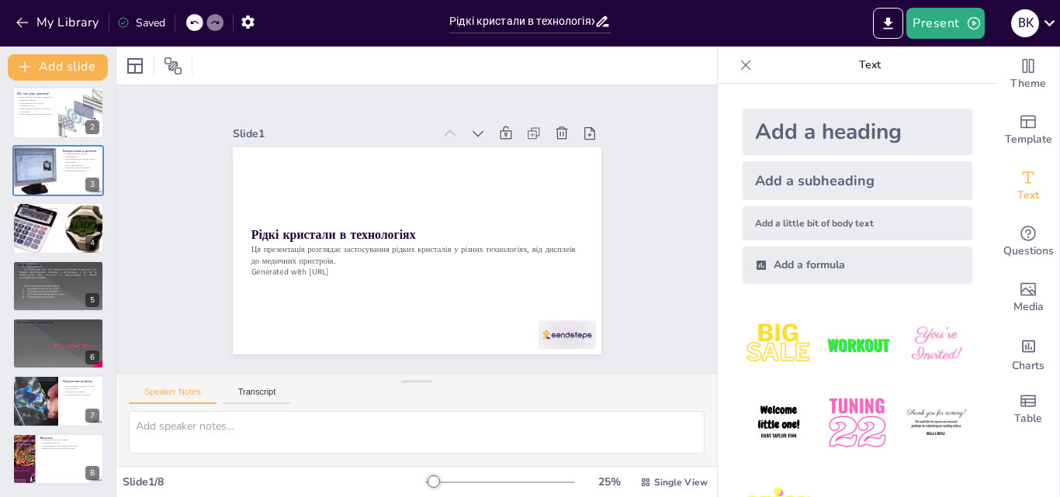
click at [739, 65] on icon at bounding box center [746, 65] width 16 height 16
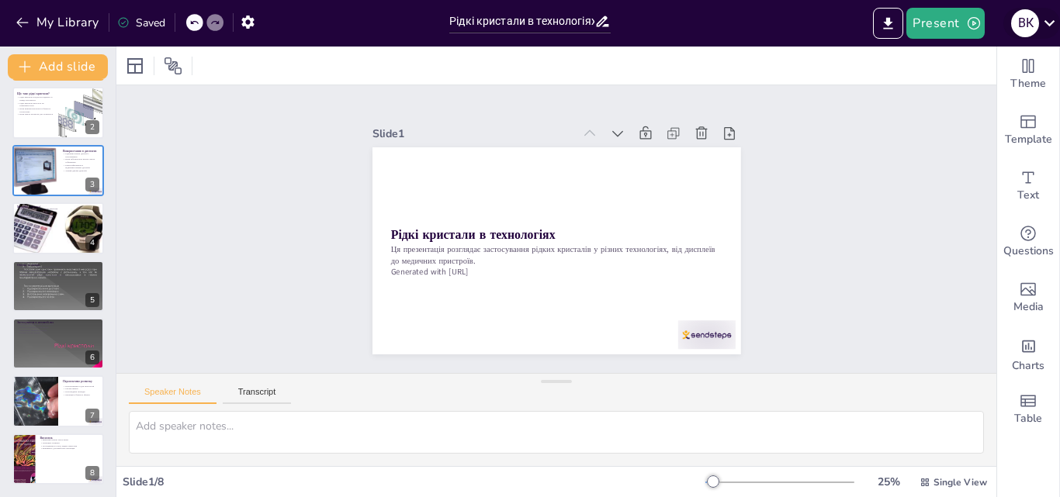
click at [1051, 26] on icon at bounding box center [1049, 22] width 21 height 21
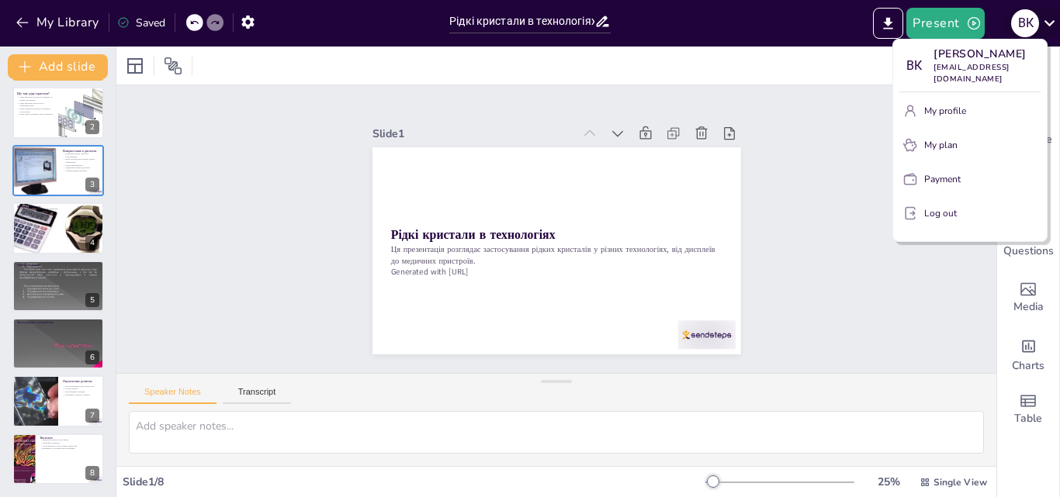
click at [1051, 26] on div at bounding box center [530, 248] width 1060 height 497
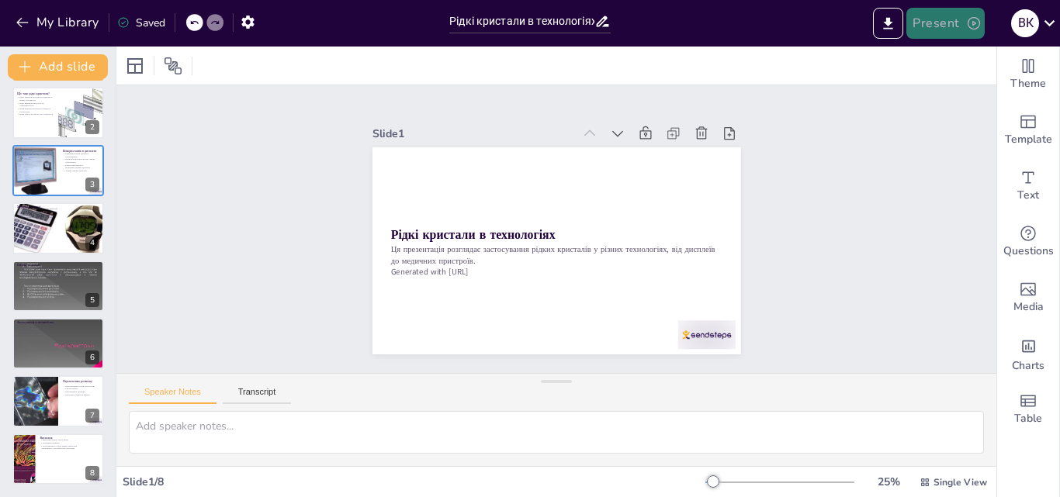
click at [938, 32] on button "Present" at bounding box center [945, 23] width 78 height 31
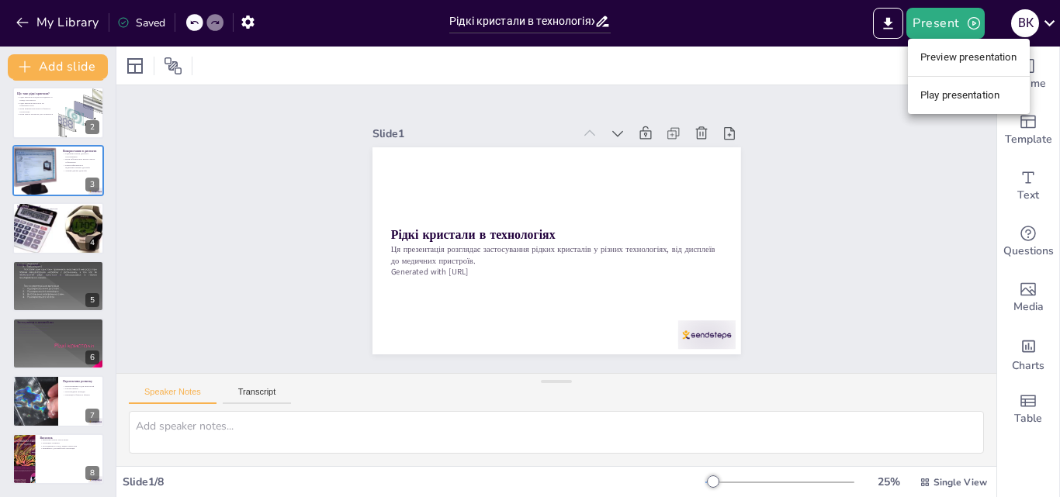
click at [935, 65] on li "Preview presentation" at bounding box center [969, 57] width 122 height 25
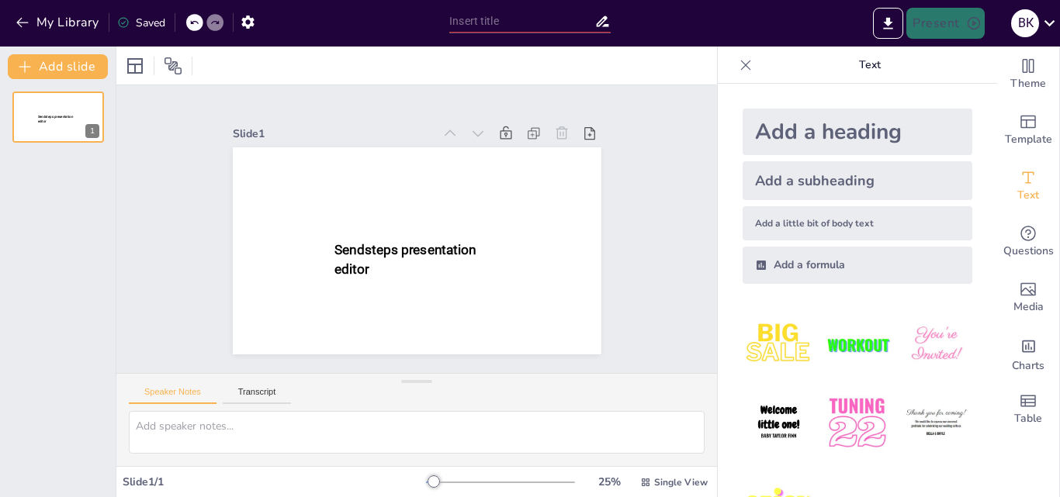
type input "Рідкі кристали в технологіях: Від дисплеїв до медичних пристроїв"
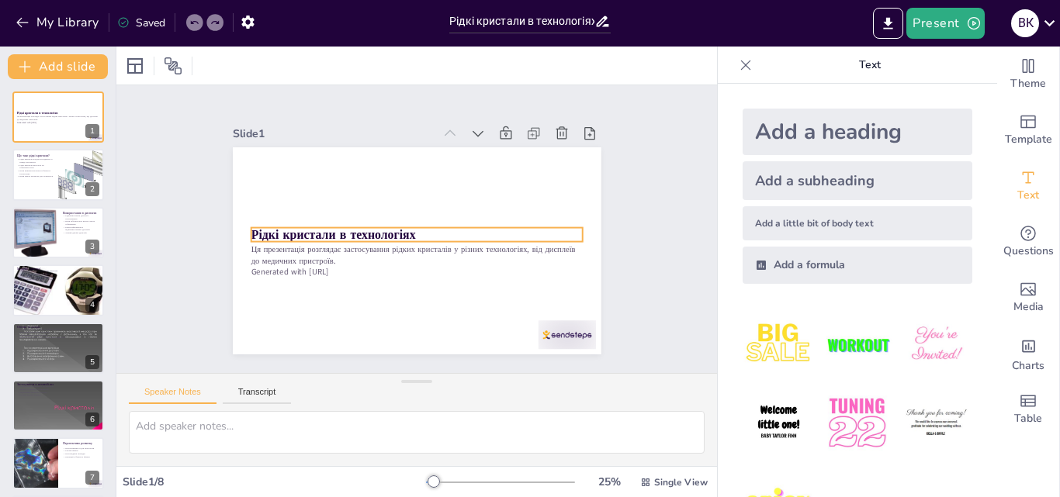
click at [391, 231] on strong "Рідкі кристали в технологіях" at bounding box center [333, 235] width 164 height 17
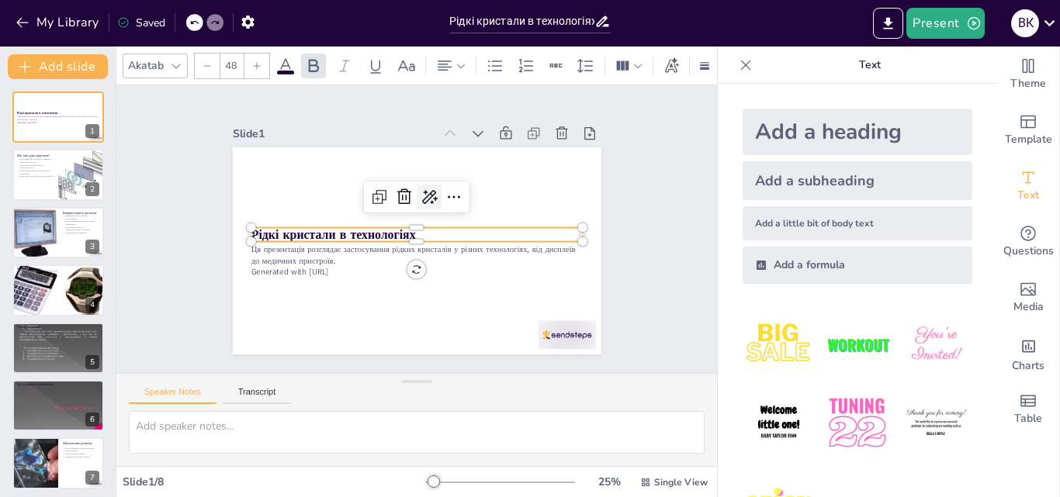
click at [429, 187] on div at bounding box center [429, 197] width 25 height 25
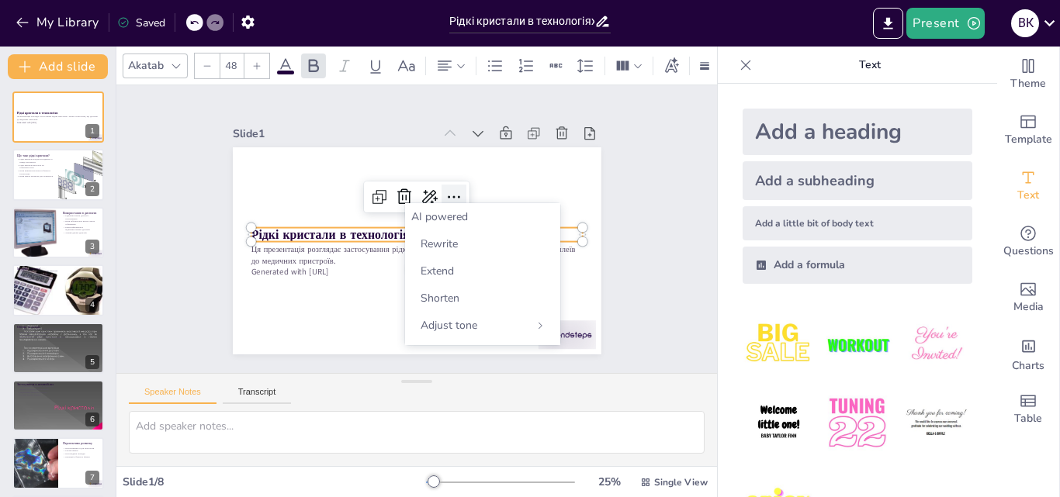
click at [445, 188] on icon at bounding box center [454, 197] width 19 height 19
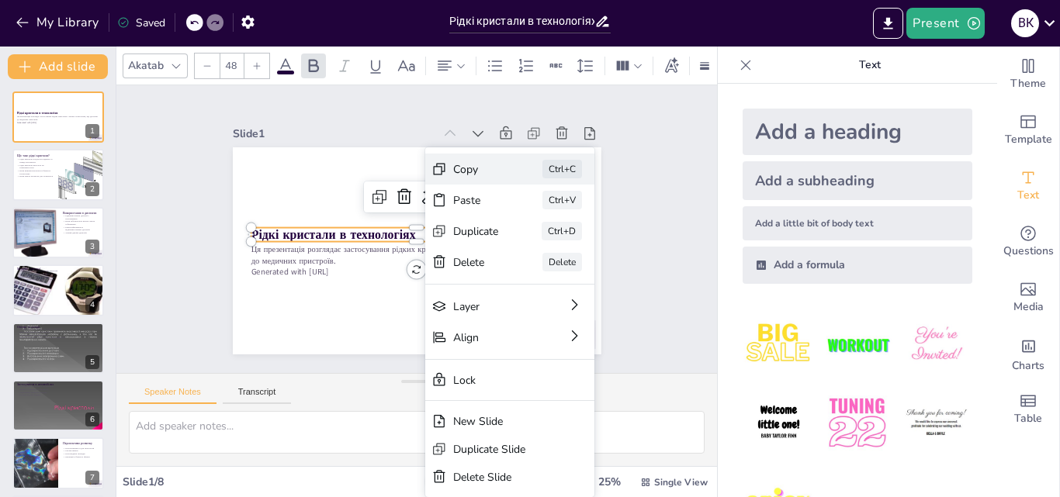
click at [464, 170] on div "Copy" at bounding box center [476, 169] width 46 height 15
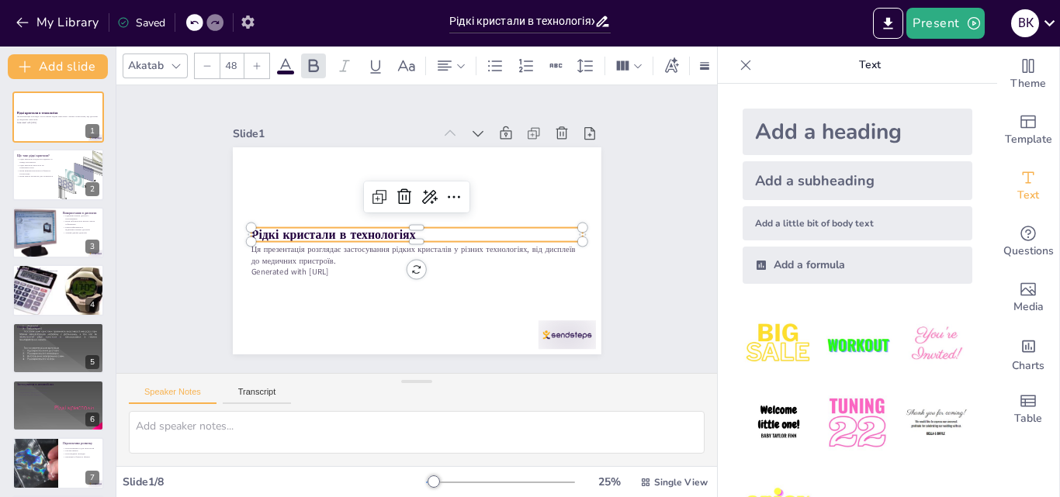
click at [246, 32] on button "button" at bounding box center [248, 22] width 29 height 28
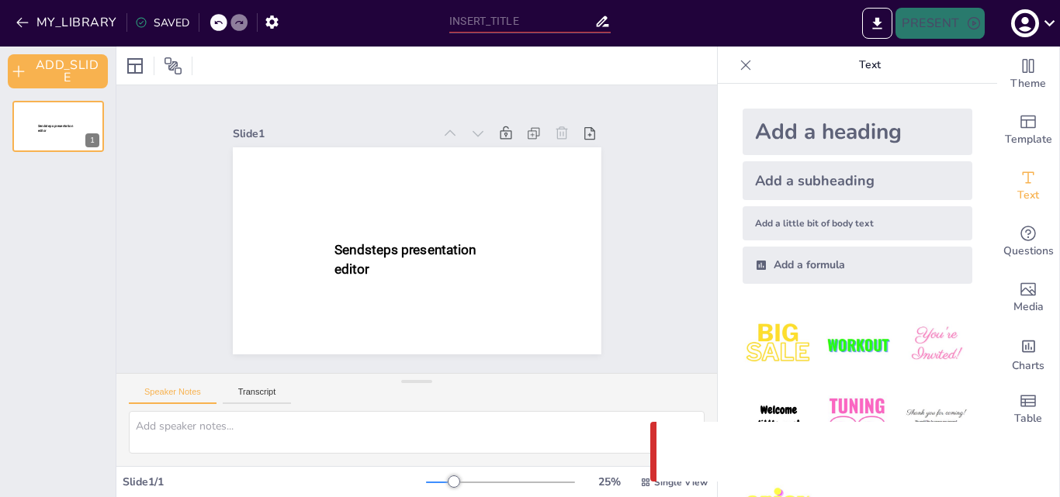
type input "Рідкі кристали в технологіях: Від дисплеїв до медичних пристроїв"
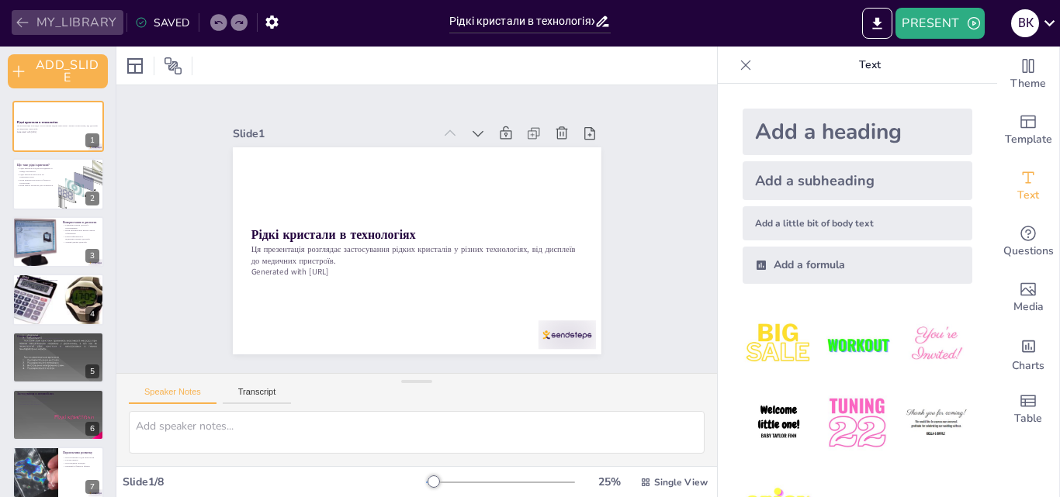
click at [76, 14] on button "MY_LIBRARY" at bounding box center [68, 22] width 112 height 25
